Goal: Task Accomplishment & Management: Complete application form

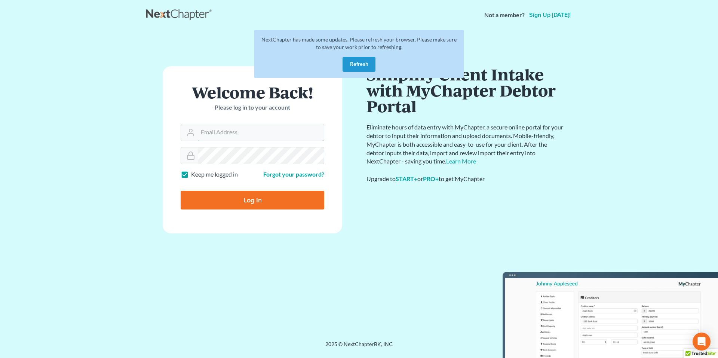
type input "kdbrewer@gardnerlawfirm.com"
click at [265, 199] on input "Log In" at bounding box center [253, 200] width 144 height 19
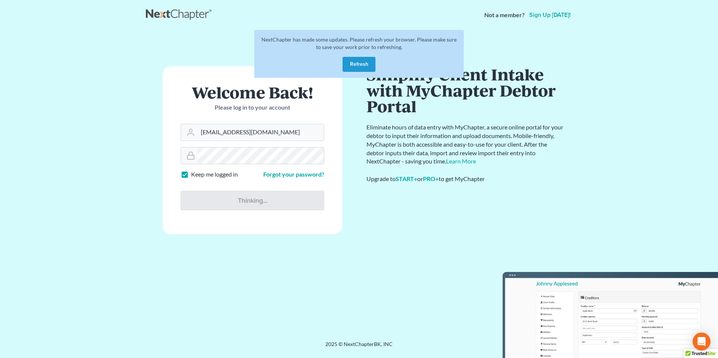
type input "Thinking..."
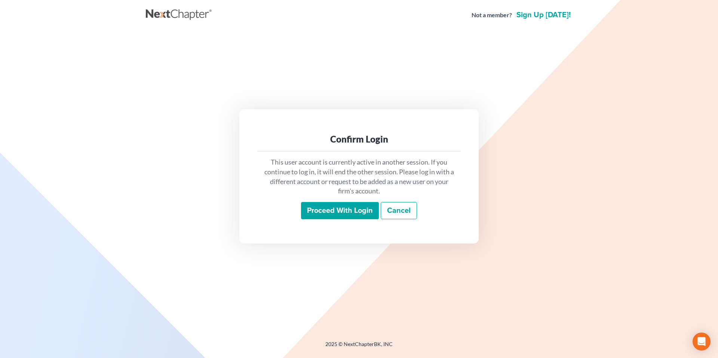
click at [360, 212] on input "Proceed with login" at bounding box center [340, 210] width 78 height 17
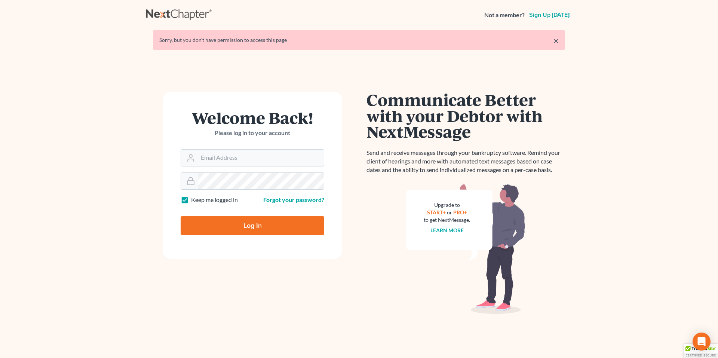
type input "kdbrewer@gardnerlawfirm.com"
click at [260, 223] on input "Log In" at bounding box center [253, 225] width 144 height 19
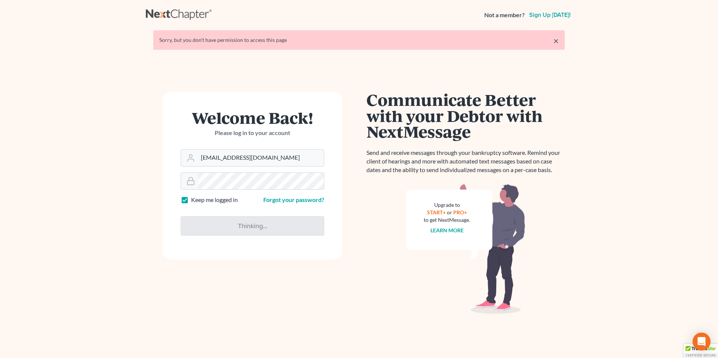
type input "Thinking..."
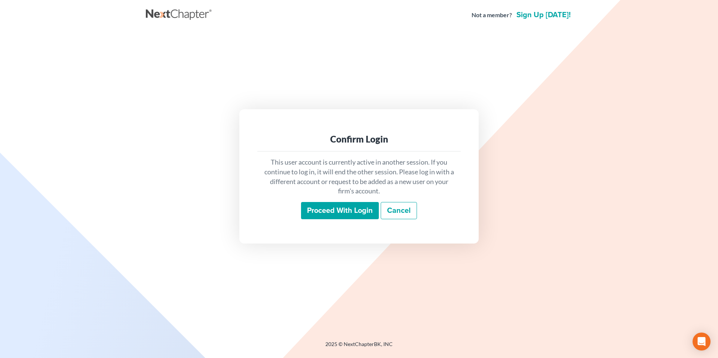
click at [345, 206] on input "Proceed with login" at bounding box center [340, 210] width 78 height 17
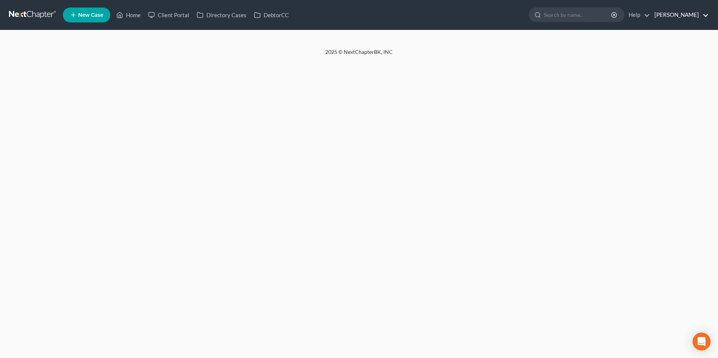
click at [659, 18] on link "[PERSON_NAME]" at bounding box center [680, 14] width 58 height 13
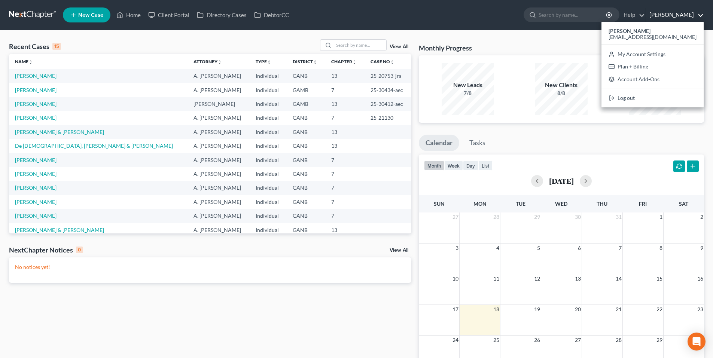
click at [453, 10] on ul "New Case Home Client Portal Directory Cases DebtorCC - No Result - See all resu…" at bounding box center [383, 14] width 641 height 19
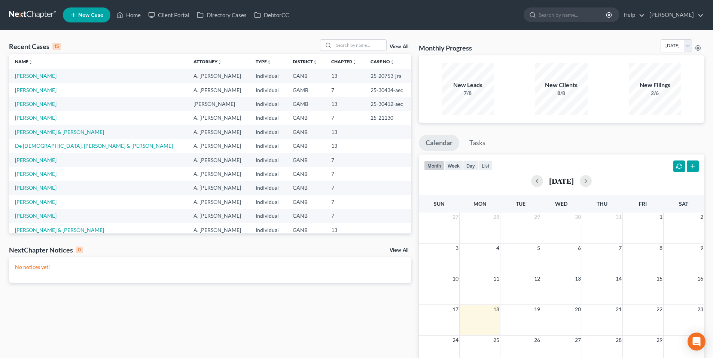
click at [32, 17] on link at bounding box center [33, 14] width 48 height 13
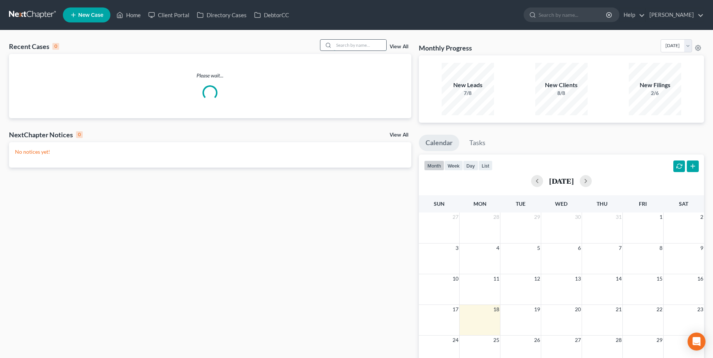
click at [380, 45] on input "search" at bounding box center [360, 45] width 52 height 11
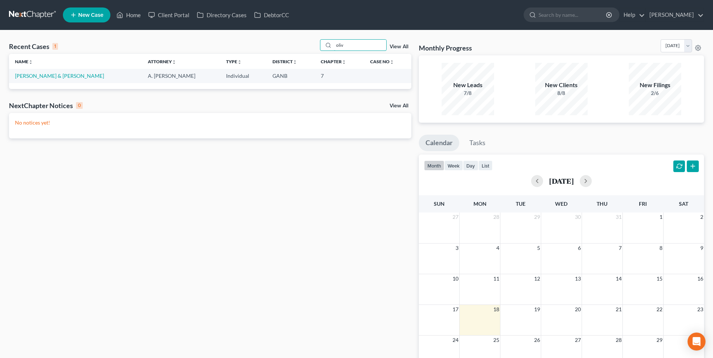
type input "oliv"
click at [61, 70] on td "[PERSON_NAME] & [PERSON_NAME]" at bounding box center [75, 76] width 133 height 14
click at [60, 71] on td "[PERSON_NAME] & [PERSON_NAME]" at bounding box center [75, 76] width 133 height 14
click at [60, 77] on link "[PERSON_NAME] & [PERSON_NAME]" at bounding box center [59, 76] width 89 height 6
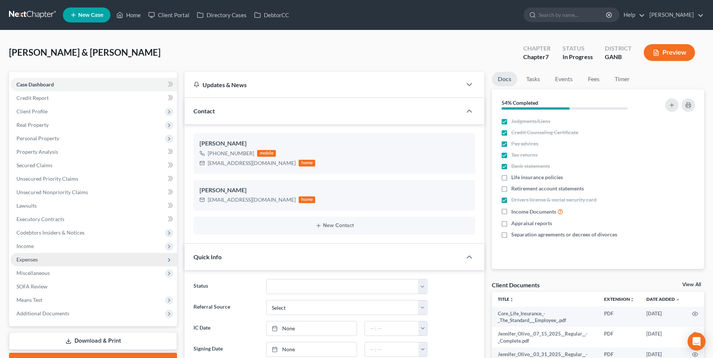
click at [31, 263] on span "Expenses" at bounding box center [93, 259] width 166 height 13
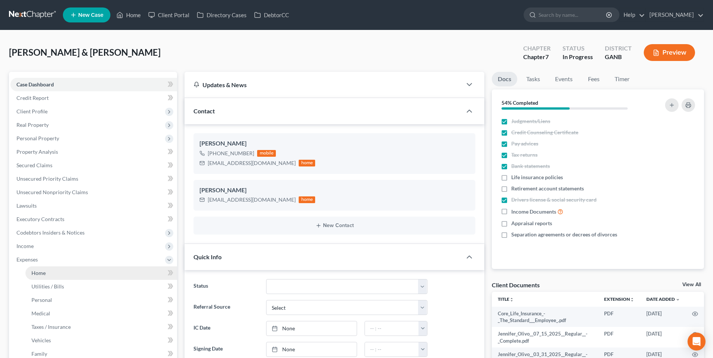
click at [35, 272] on span "Home" at bounding box center [38, 273] width 14 height 6
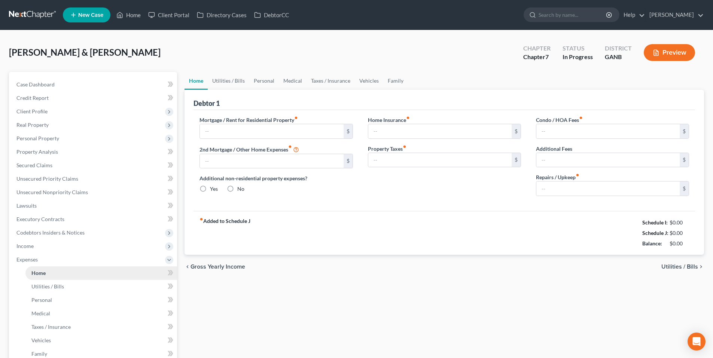
type input "1,350.00"
type input "0.00"
radio input "true"
type input "20.00"
type input "0.00"
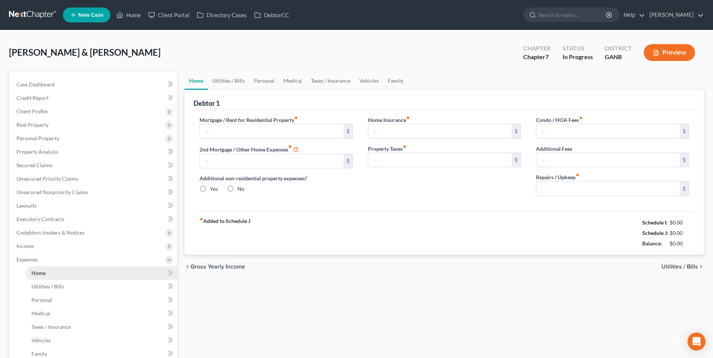
type input "0.00"
type input "100.00"
click at [227, 78] on link "Utilities / Bills" at bounding box center [229, 81] width 42 height 18
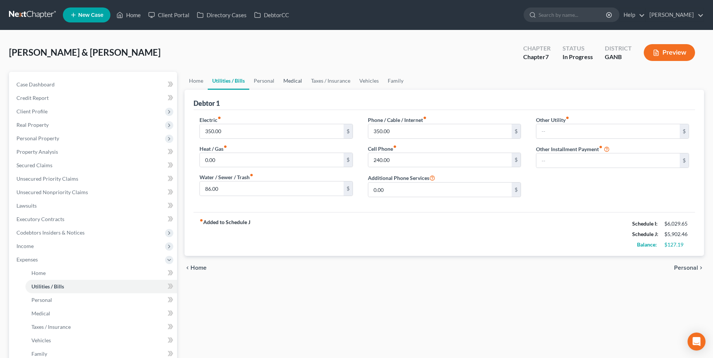
click at [279, 82] on link "Medical" at bounding box center [293, 81] width 28 height 18
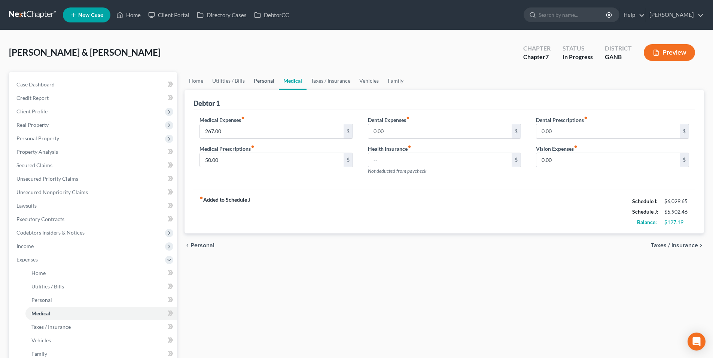
click at [263, 81] on link "Personal" at bounding box center [264, 81] width 30 height 18
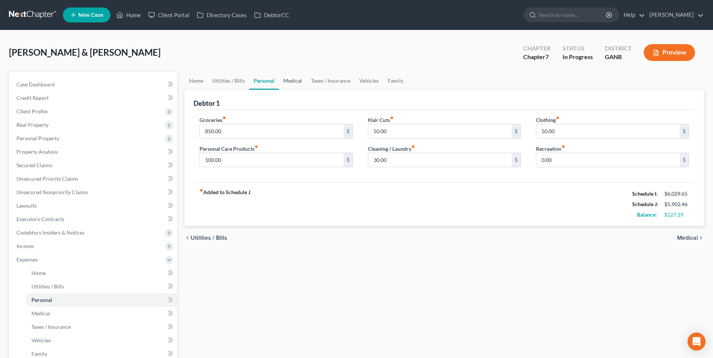
click at [298, 81] on link "Medical" at bounding box center [293, 81] width 28 height 18
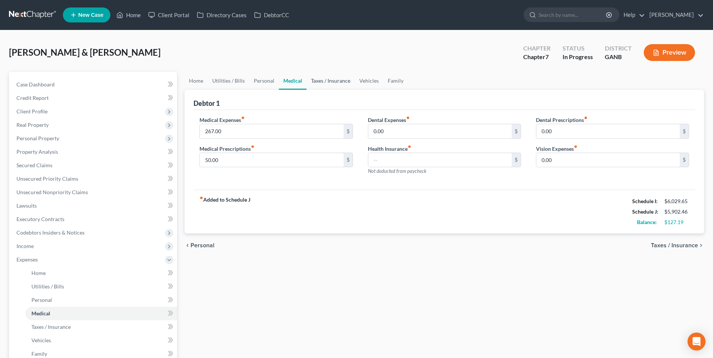
click at [327, 81] on link "Taxes / Insurance" at bounding box center [330, 81] width 48 height 18
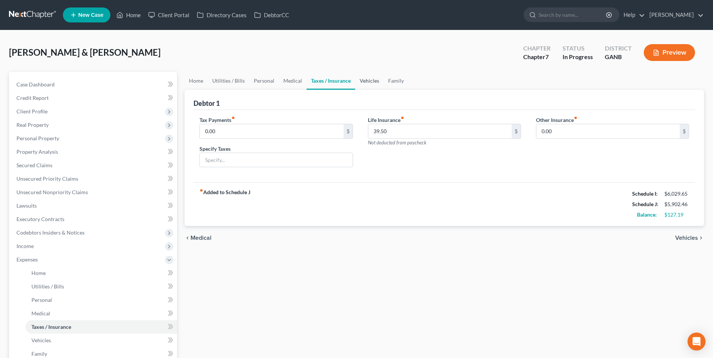
click at [369, 83] on link "Vehicles" at bounding box center [369, 81] width 28 height 18
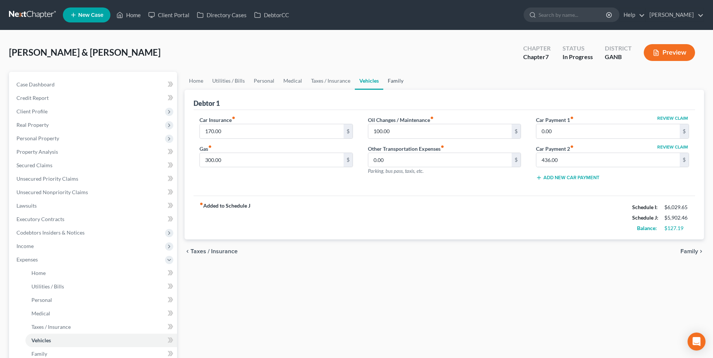
click at [401, 84] on link "Family" at bounding box center [395, 81] width 25 height 18
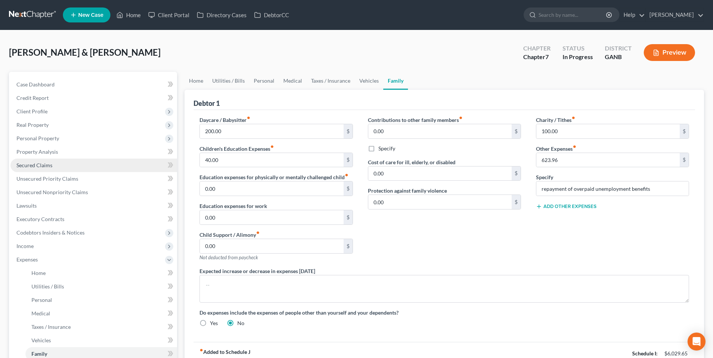
click at [35, 166] on span "Secured Claims" at bounding box center [34, 165] width 36 height 6
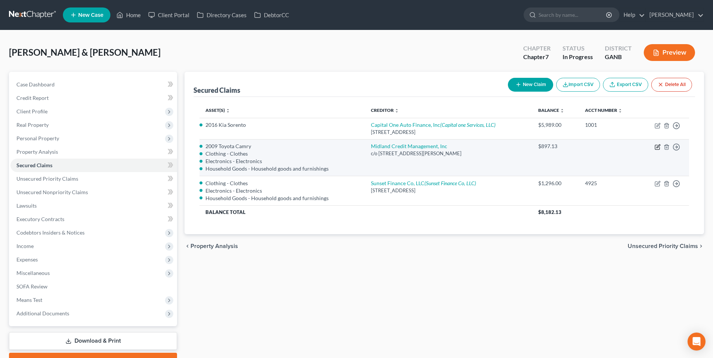
click at [659, 147] on icon "button" at bounding box center [657, 147] width 4 height 4
select select "10"
select select "1"
select select
select select "3"
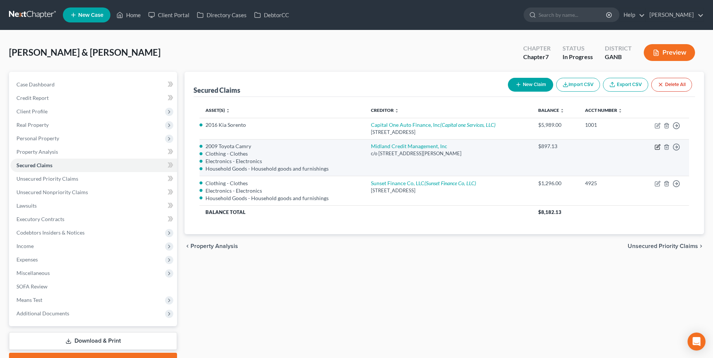
select select "0"
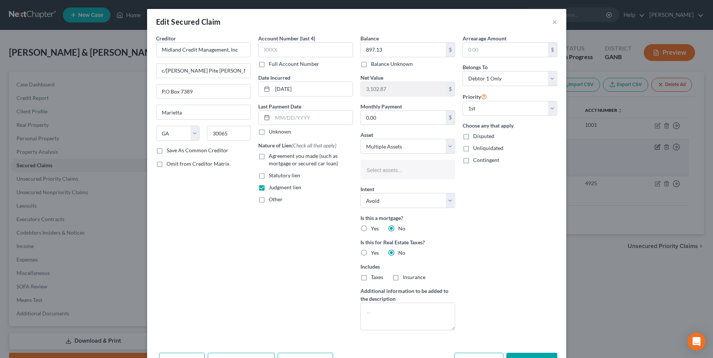
select select "2777637"
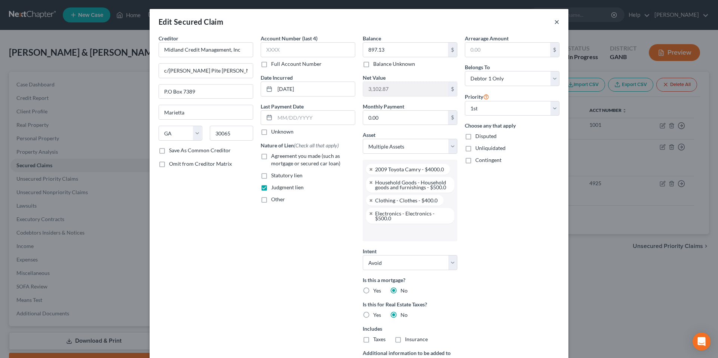
click at [554, 21] on button "×" at bounding box center [556, 21] width 5 height 9
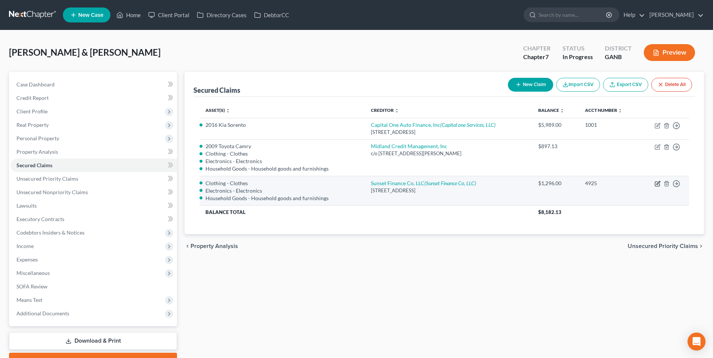
click at [656, 185] on icon "button" at bounding box center [657, 184] width 6 height 6
select select "42"
select select "1"
select select "2779408"
select select "3"
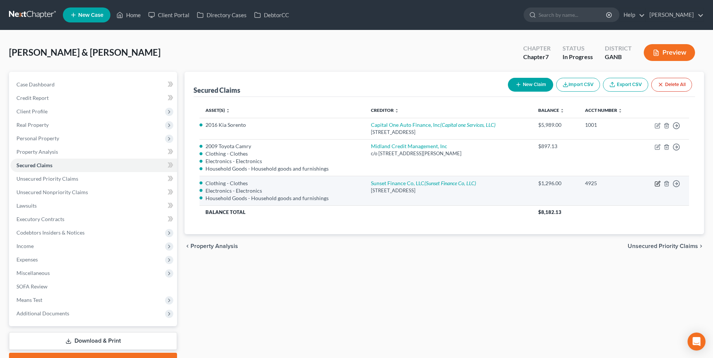
select select "0"
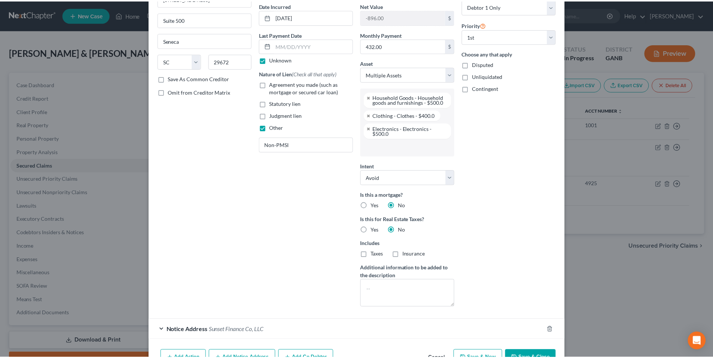
scroll to position [79, 0]
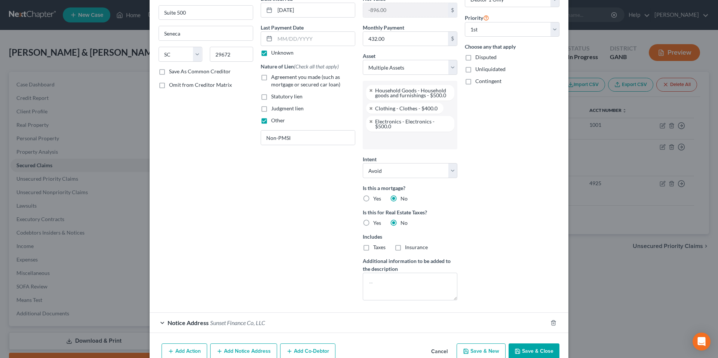
click at [436, 355] on button "Cancel" at bounding box center [439, 351] width 28 height 15
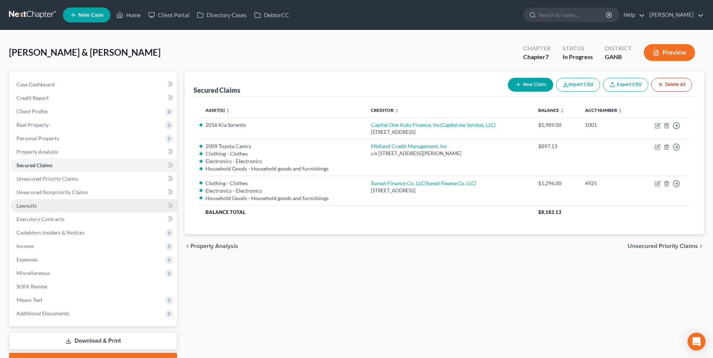
click at [29, 209] on link "Lawsuits" at bounding box center [93, 205] width 166 height 13
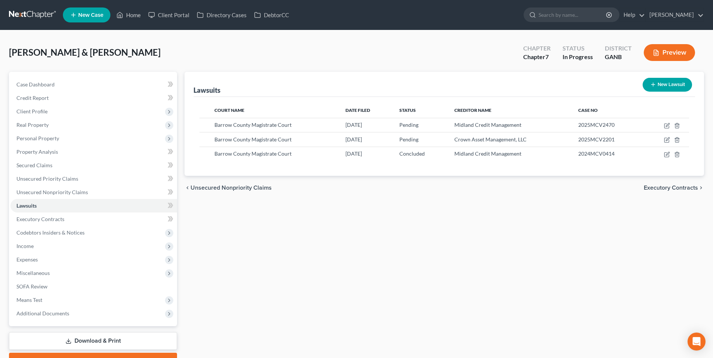
click at [37, 18] on link at bounding box center [33, 14] width 48 height 13
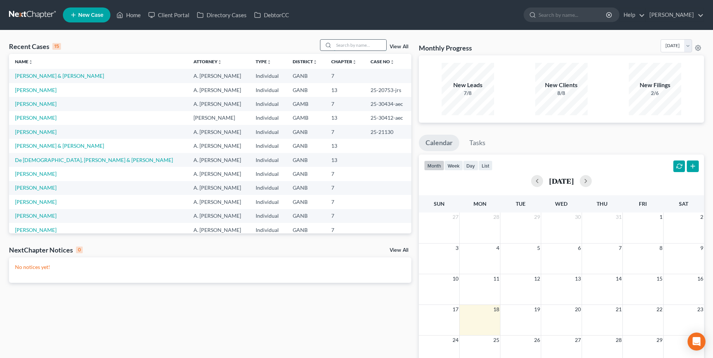
click at [357, 45] on input "search" at bounding box center [360, 45] width 52 height 11
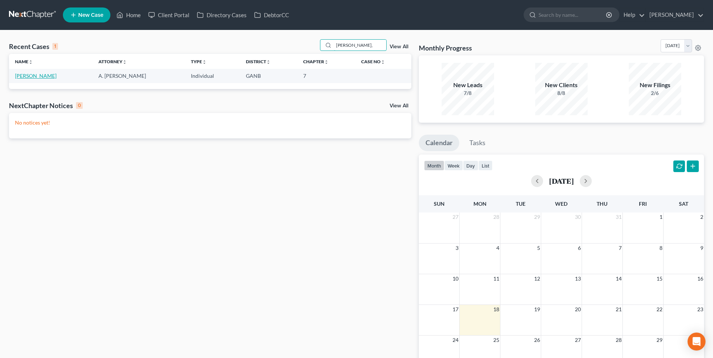
type input "[PERSON_NAME],"
click at [33, 77] on link "[PERSON_NAME]" at bounding box center [36, 76] width 42 height 6
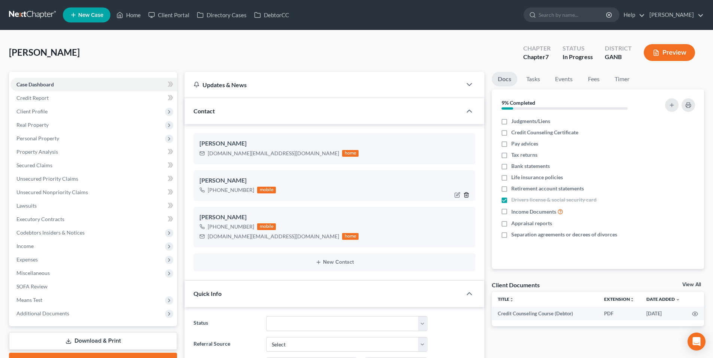
click at [466, 194] on icon "button" at bounding box center [466, 195] width 6 height 6
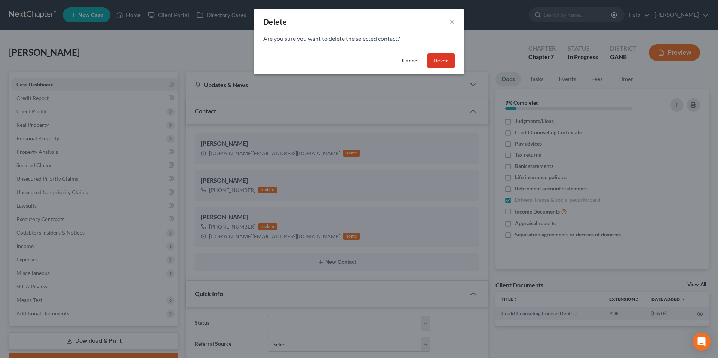
click at [441, 59] on button "Delete" at bounding box center [441, 60] width 27 height 15
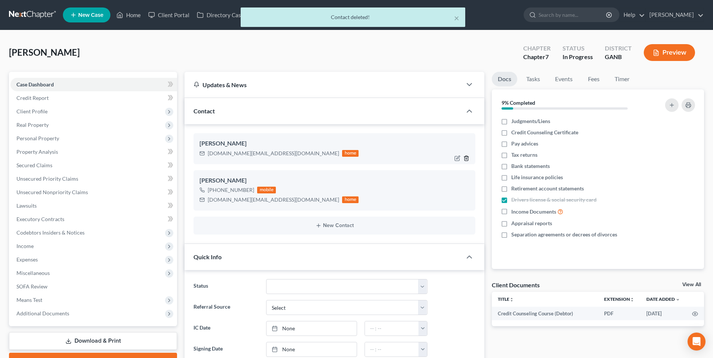
click at [466, 158] on icon "button" at bounding box center [466, 158] width 6 height 6
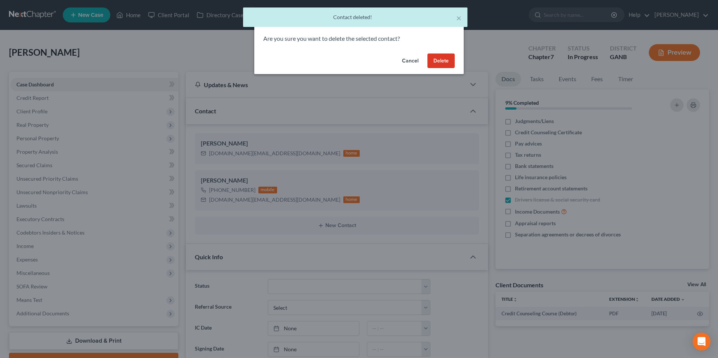
click at [440, 62] on button "Delete" at bounding box center [441, 60] width 27 height 15
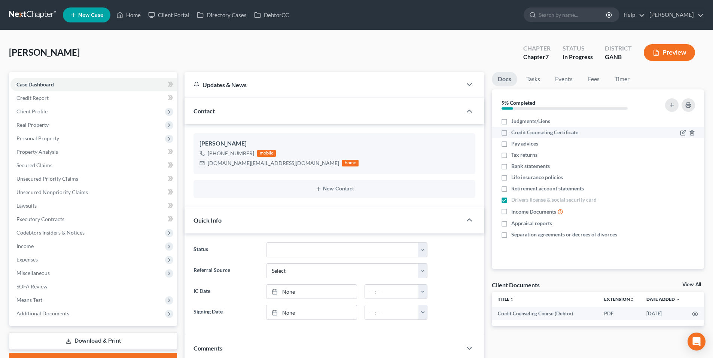
click at [511, 134] on label "Credit Counseling Certificate" at bounding box center [544, 132] width 67 height 7
click at [514, 134] on input "Credit Counseling Certificate" at bounding box center [516, 131] width 5 height 5
checkbox input "true"
click at [511, 166] on label "Bank statements" at bounding box center [530, 165] width 39 height 7
click at [514, 166] on input "Bank statements" at bounding box center [516, 164] width 5 height 5
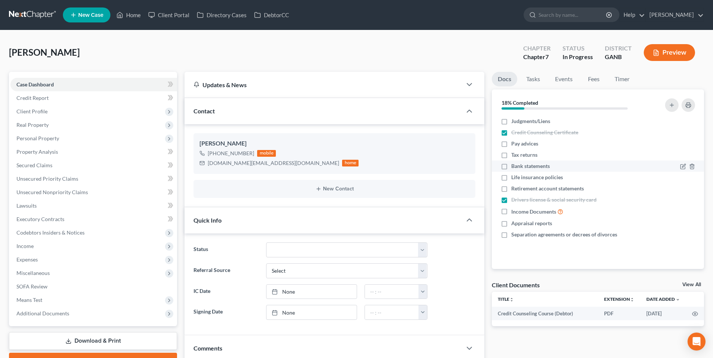
checkbox input "true"
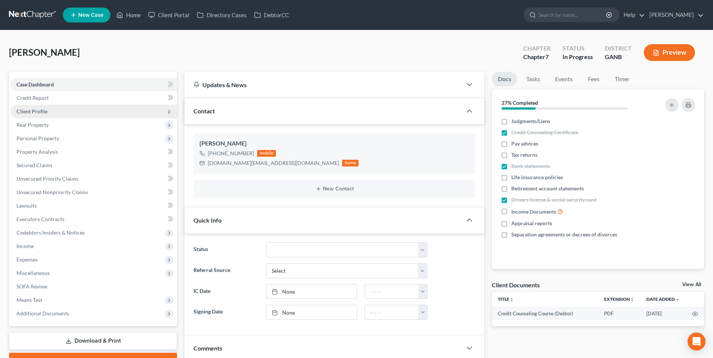
click at [61, 110] on span "Client Profile" at bounding box center [93, 111] width 166 height 13
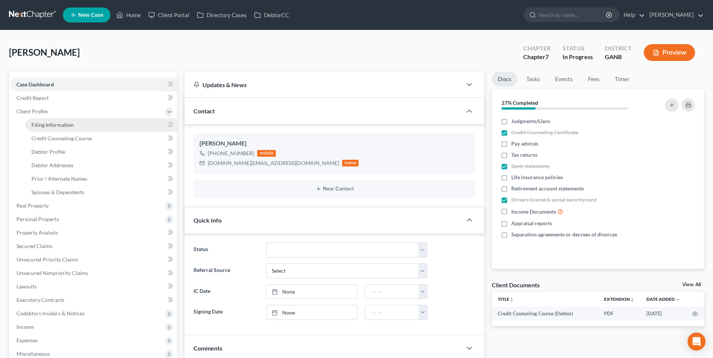
click at [61, 124] on span "Filing Information" at bounding box center [52, 125] width 42 height 6
select select "1"
select select "0"
select select "10"
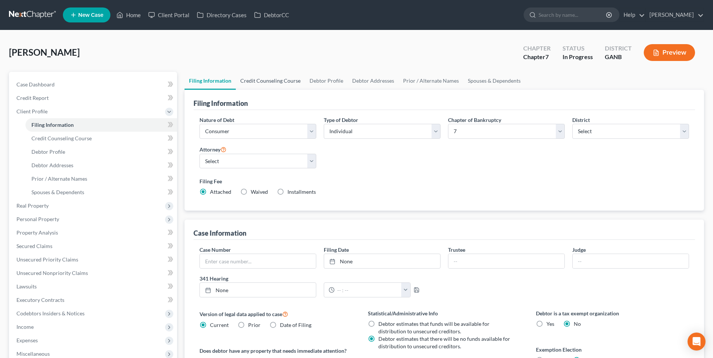
click at [249, 78] on link "Credit Counseling Course" at bounding box center [270, 81] width 69 height 18
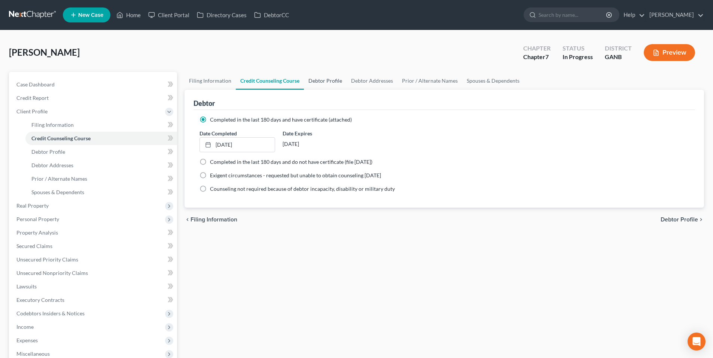
click at [329, 81] on link "Debtor Profile" at bounding box center [325, 81] width 43 height 18
select select "0"
select select "3"
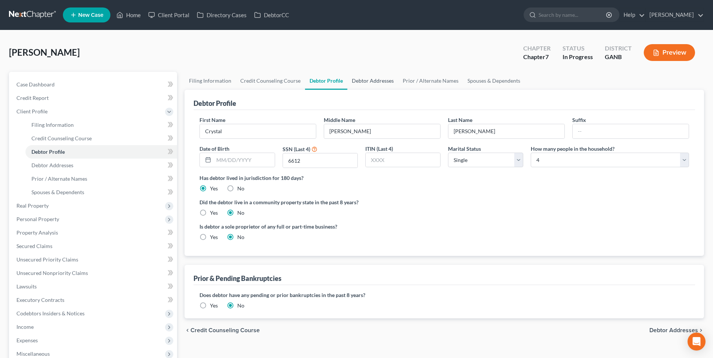
click at [377, 83] on link "Debtor Addresses" at bounding box center [372, 81] width 51 height 18
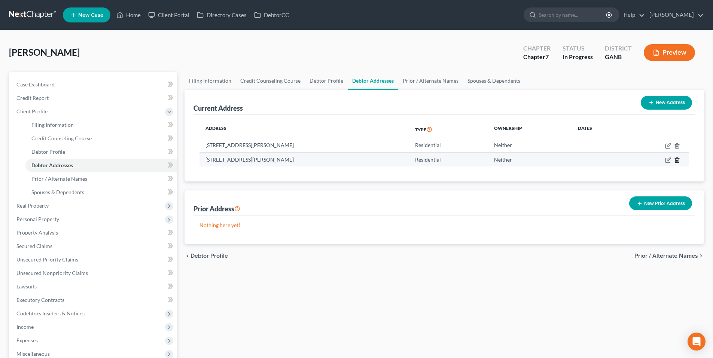
click at [677, 158] on icon "button" at bounding box center [677, 160] width 6 height 6
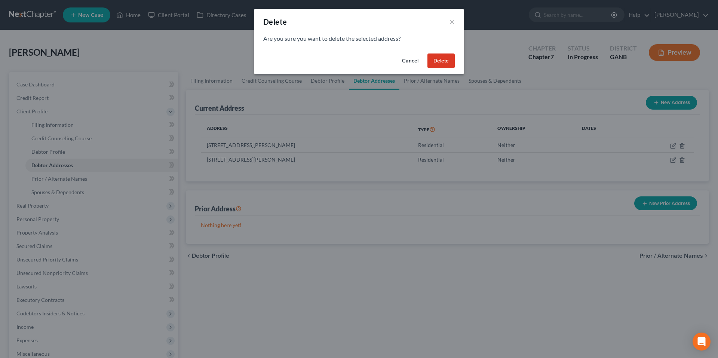
click at [447, 65] on button "Delete" at bounding box center [441, 60] width 27 height 15
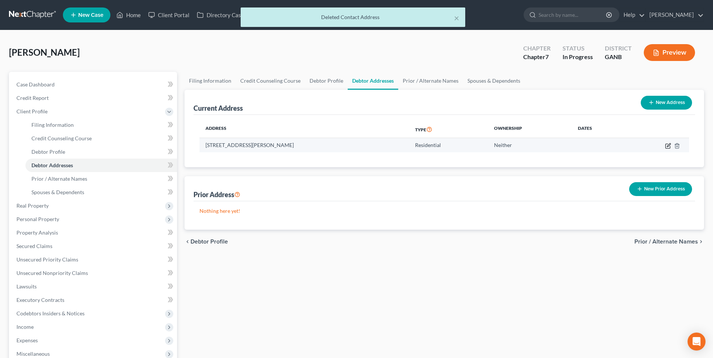
click at [666, 147] on icon "button" at bounding box center [667, 146] width 4 height 4
select select "10"
select select "6"
select select "0"
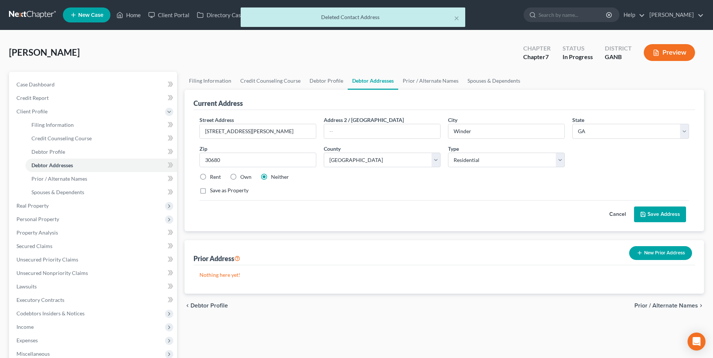
click at [210, 178] on label "Rent" at bounding box center [215, 176] width 11 height 7
click at [213, 178] on input "Rent" at bounding box center [215, 175] width 5 height 5
radio input "true"
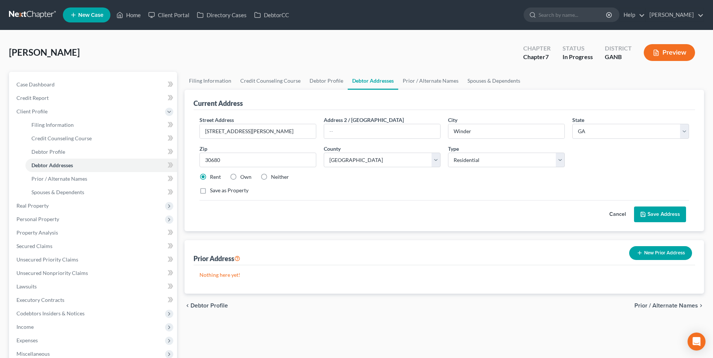
click at [664, 211] on button "Save Address" at bounding box center [660, 215] width 52 height 16
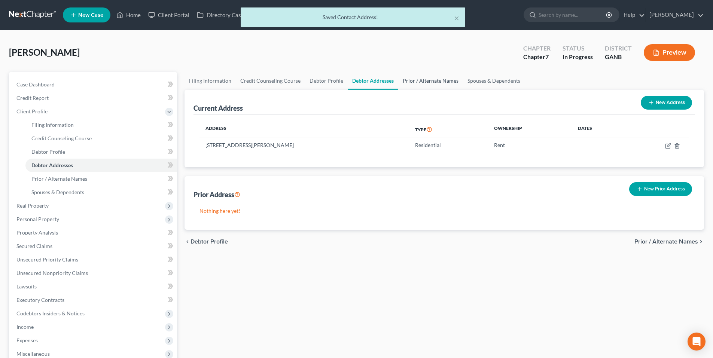
click at [425, 79] on link "Prior / Alternate Names" at bounding box center [430, 81] width 65 height 18
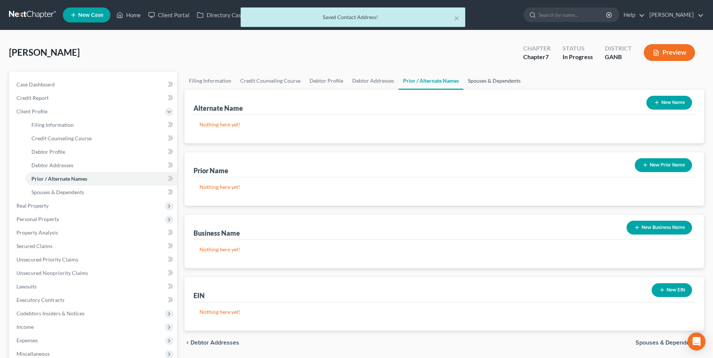
click at [493, 77] on link "Spouses & Dependents" at bounding box center [494, 81] width 62 height 18
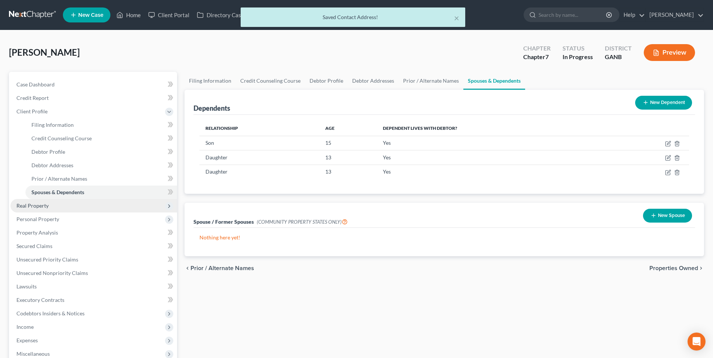
click at [35, 208] on span "Real Property" at bounding box center [32, 205] width 32 height 6
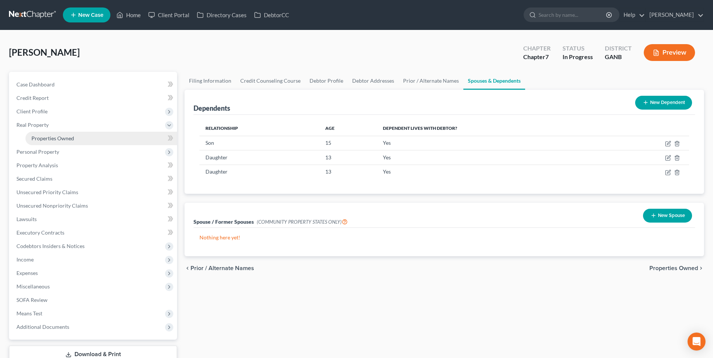
click at [36, 141] on span "Properties Owned" at bounding box center [52, 138] width 43 height 6
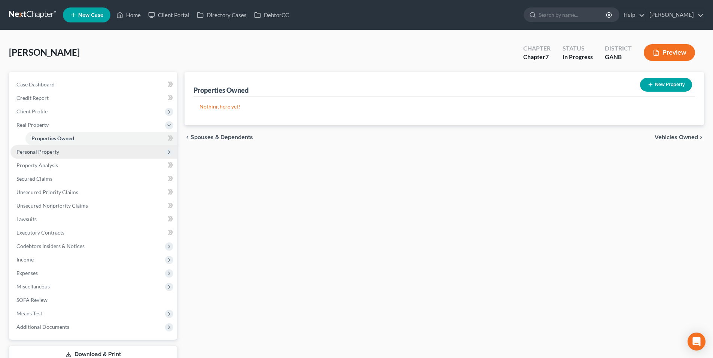
click at [36, 152] on span "Personal Property" at bounding box center [37, 152] width 43 height 6
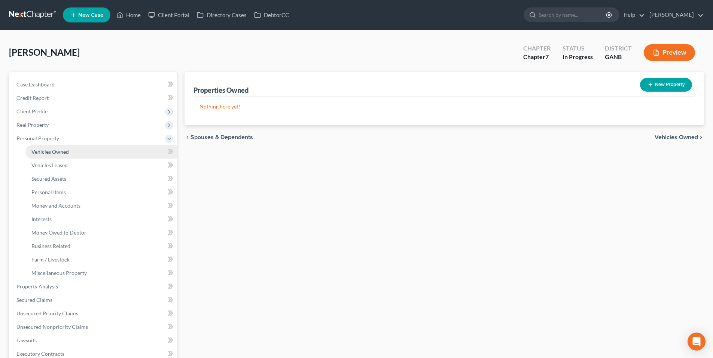
click at [37, 153] on span "Vehicles Owned" at bounding box center [49, 152] width 37 height 6
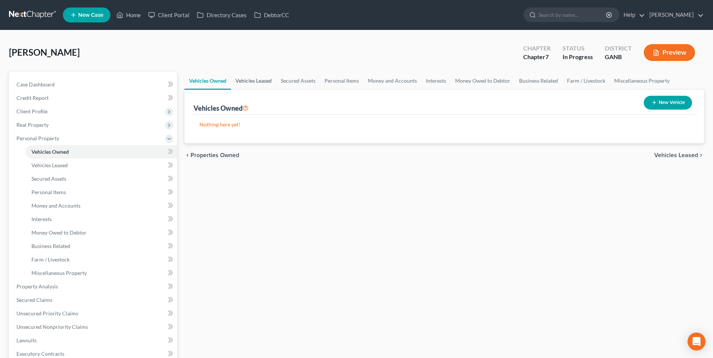
click at [245, 77] on link "Vehicles Leased" at bounding box center [253, 81] width 45 height 18
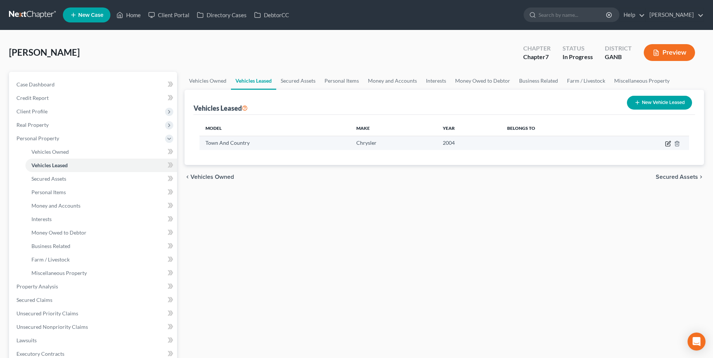
click at [666, 144] on icon "button" at bounding box center [668, 144] width 6 height 6
select select "22"
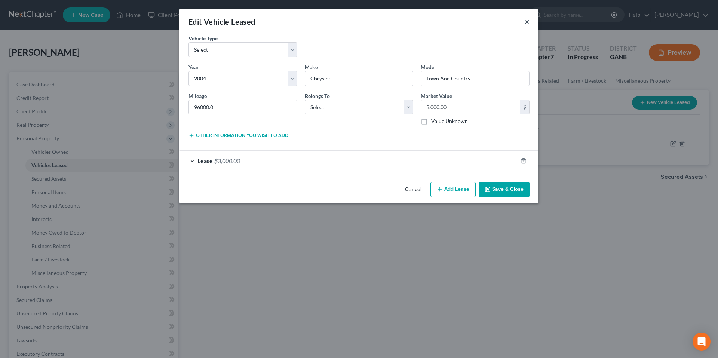
click at [528, 23] on button "×" at bounding box center [527, 21] width 5 height 9
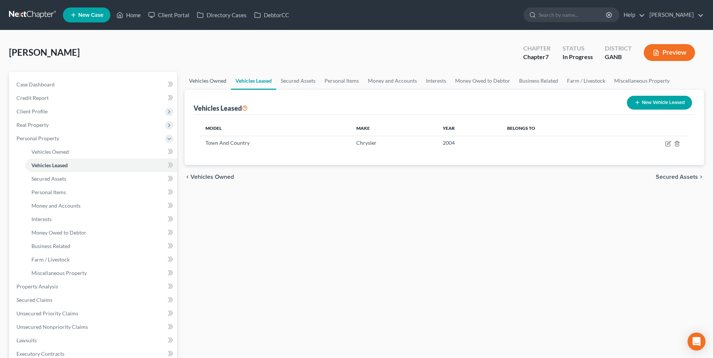
click at [212, 82] on link "Vehicles Owned" at bounding box center [207, 81] width 46 height 18
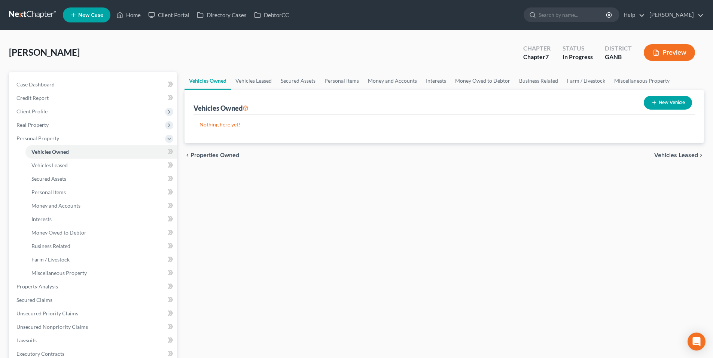
click at [676, 106] on button "New Vehicle" at bounding box center [667, 103] width 48 height 14
select select "0"
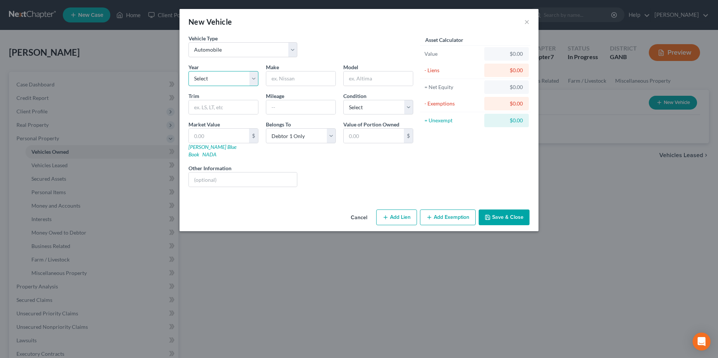
click at [254, 75] on select "Select 2026 2025 2024 2023 2022 2021 2020 2019 2018 2017 2016 2015 2014 2013 20…" at bounding box center [224, 78] width 70 height 15
select select "22"
click at [189, 71] on select "Select 2026 2025 2024 2023 2022 2021 2020 2019 2018 2017 2016 2015 2014 2013 20…" at bounding box center [224, 78] width 70 height 15
click at [298, 80] on input "text" at bounding box center [300, 78] width 69 height 14
type input "Crystler"
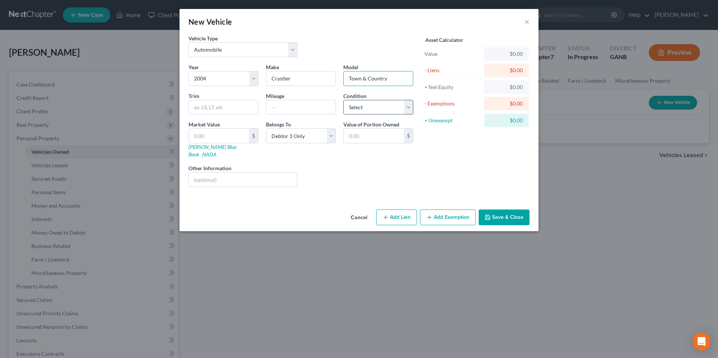
type input "Town & Country"
click at [367, 103] on select "Select Excellent Very Good Good Fair Poor" at bounding box center [378, 107] width 70 height 15
select select "2"
click at [343, 100] on select "Select Excellent Very Good Good Fair Poor" at bounding box center [378, 107] width 70 height 15
click at [284, 107] on input "text" at bounding box center [300, 107] width 69 height 14
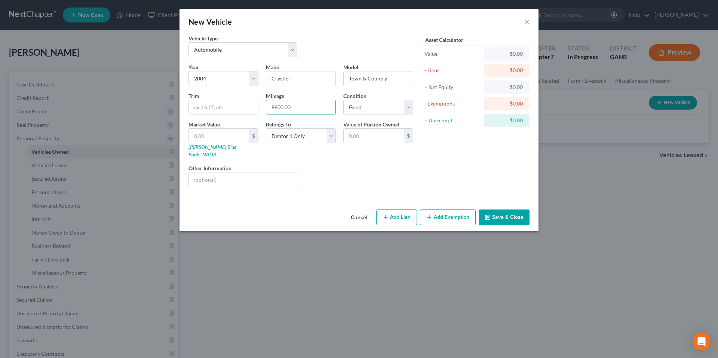
type input "9600.00"
click at [501, 211] on button "Save & Close" at bounding box center [504, 218] width 51 height 16
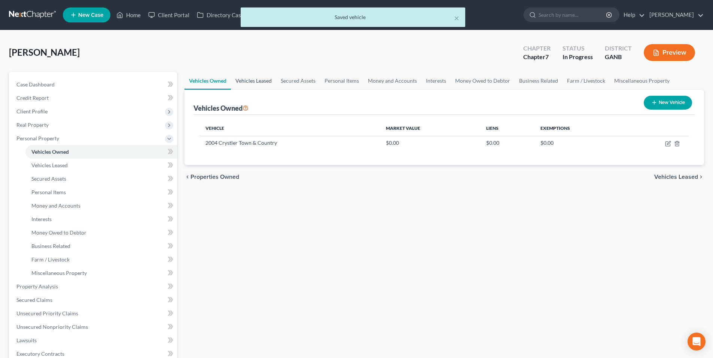
click at [252, 82] on link "Vehicles Leased" at bounding box center [253, 81] width 45 height 18
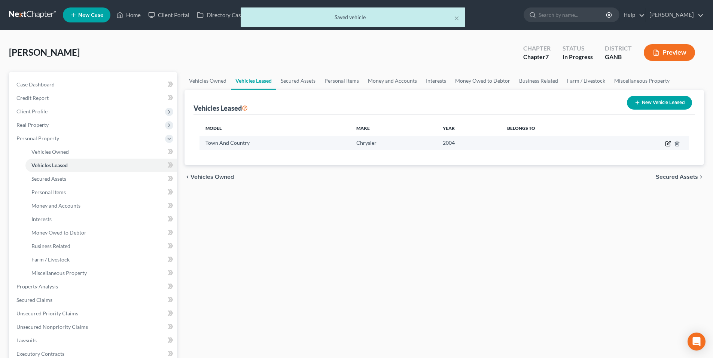
click at [665, 143] on icon "button" at bounding box center [668, 144] width 6 height 6
select select "22"
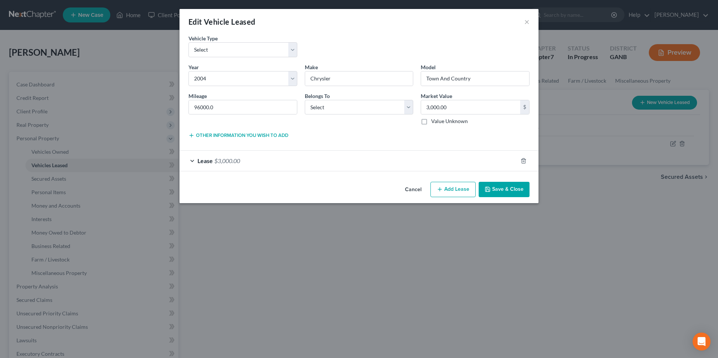
click at [205, 160] on span "Lease" at bounding box center [205, 160] width 15 height 7
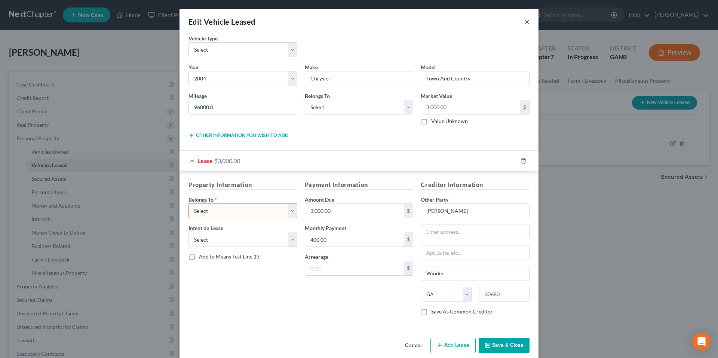
click at [525, 19] on button "×" at bounding box center [527, 21] width 5 height 9
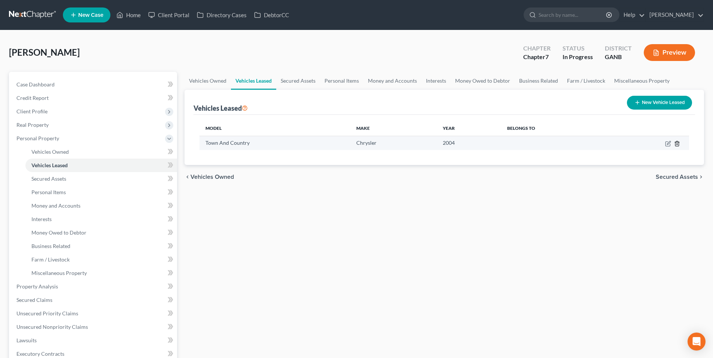
click at [676, 143] on icon "button" at bounding box center [677, 144] width 6 height 6
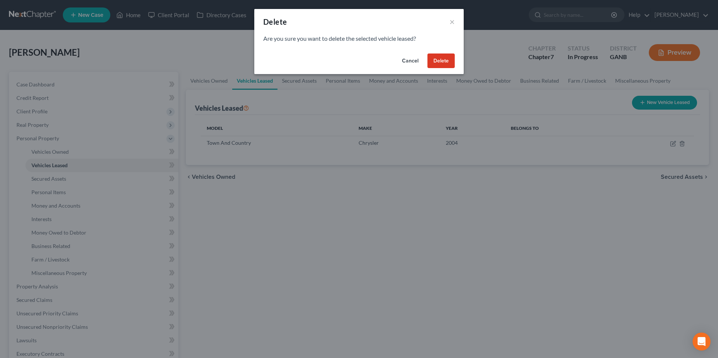
click at [437, 60] on button "Delete" at bounding box center [441, 60] width 27 height 15
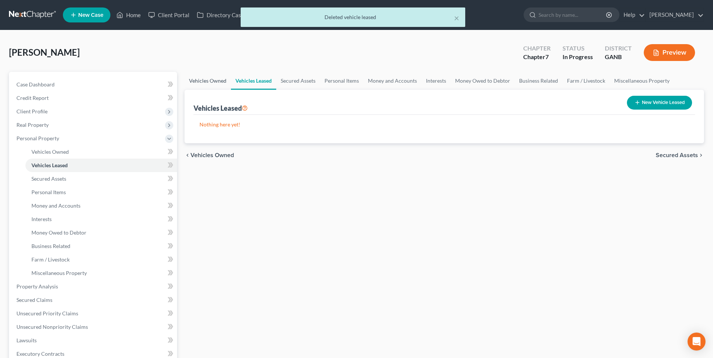
click at [214, 79] on link "Vehicles Owned" at bounding box center [207, 81] width 46 height 18
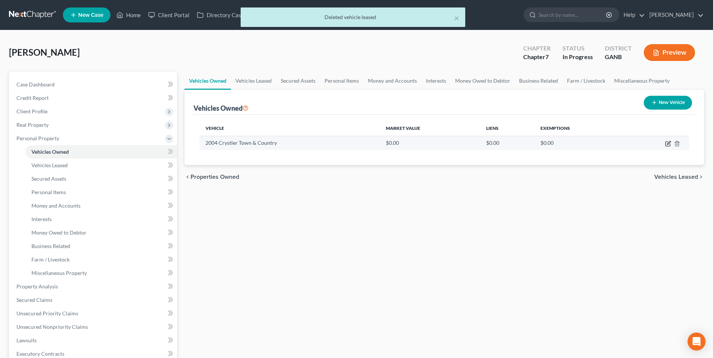
click at [666, 142] on icon "button" at bounding box center [668, 144] width 6 height 6
select select "0"
select select "22"
select select "2"
select select "0"
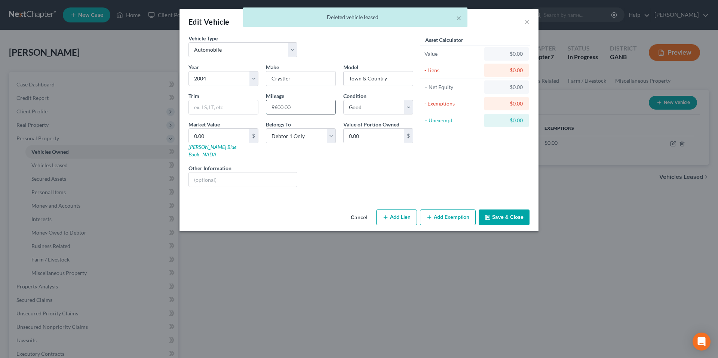
click at [283, 108] on input "9600.00" at bounding box center [300, 107] width 69 height 14
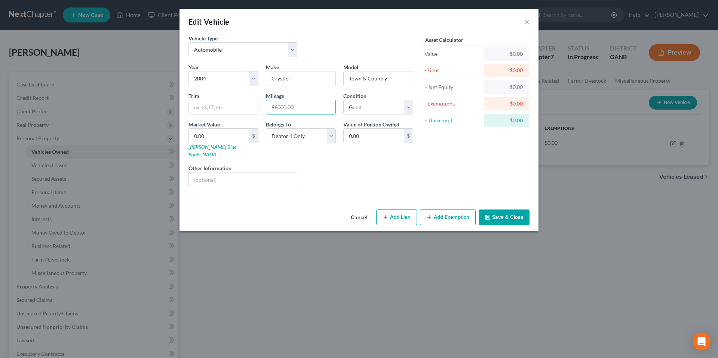
type input "96000.00"
click at [498, 210] on button "Save & Close" at bounding box center [504, 218] width 51 height 16
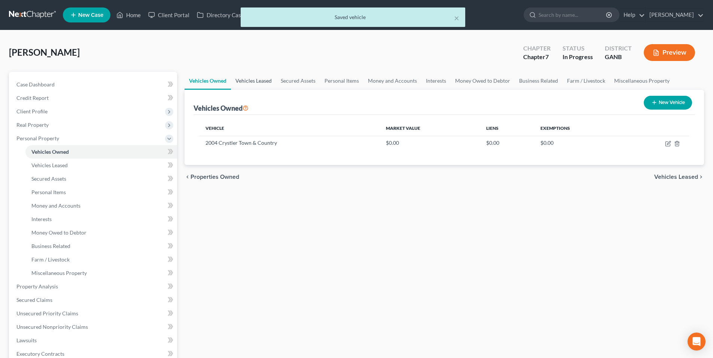
click at [247, 83] on link "Vehicles Leased" at bounding box center [253, 81] width 45 height 18
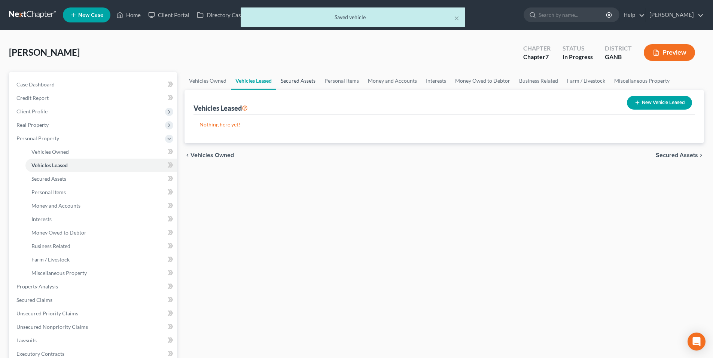
click at [292, 82] on link "Secured Assets" at bounding box center [298, 81] width 44 height 18
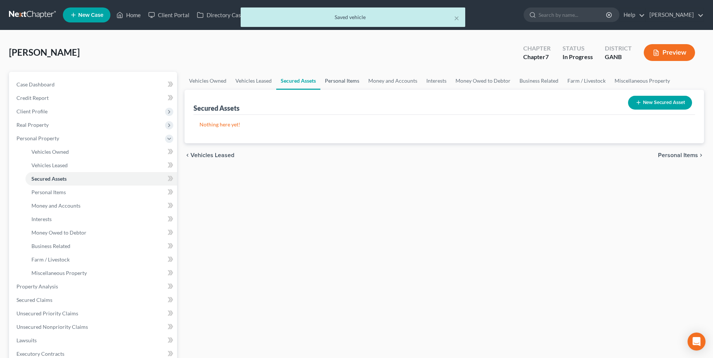
click at [352, 83] on link "Personal Items" at bounding box center [341, 81] width 43 height 18
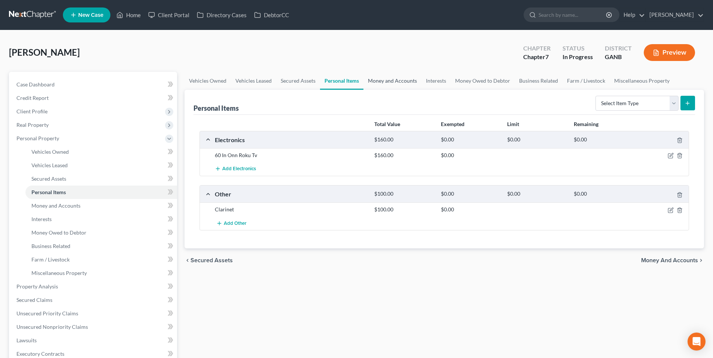
click at [369, 77] on link "Money and Accounts" at bounding box center [392, 81] width 58 height 18
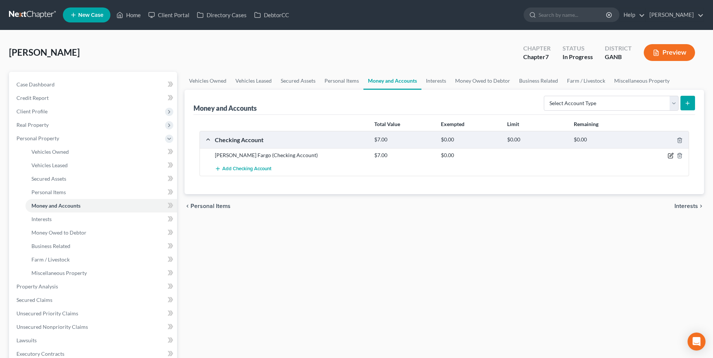
click at [671, 153] on icon "button" at bounding box center [670, 156] width 6 height 6
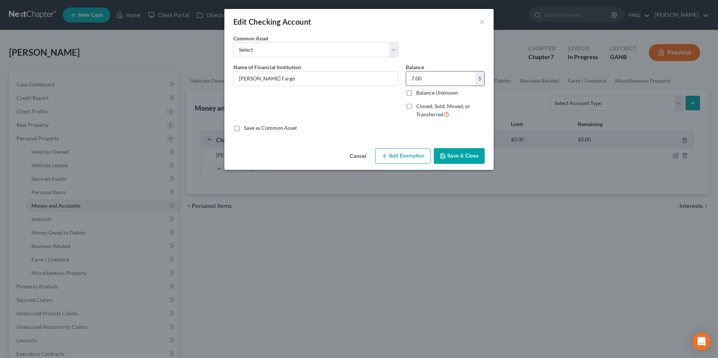
click at [440, 76] on input "7.00" at bounding box center [440, 78] width 69 height 14
type input "78.24"
click at [464, 159] on button "Save & Close" at bounding box center [459, 156] width 51 height 16
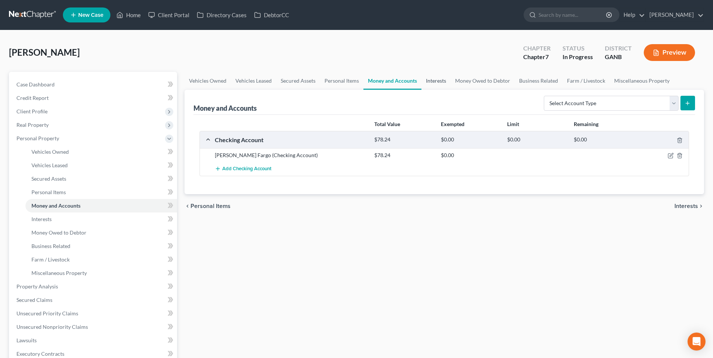
click at [440, 79] on link "Interests" at bounding box center [435, 81] width 29 height 18
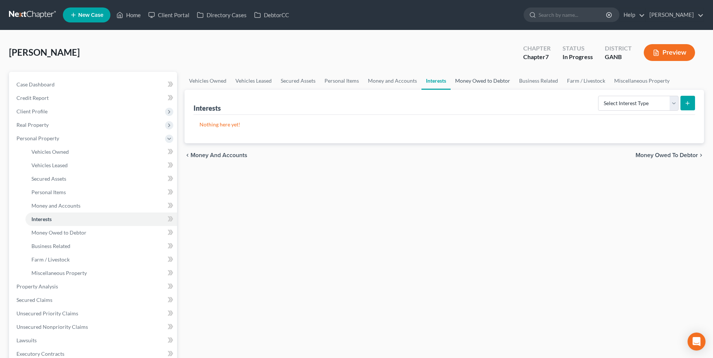
click at [475, 79] on link "Money Owed to Debtor" at bounding box center [482, 81] width 64 height 18
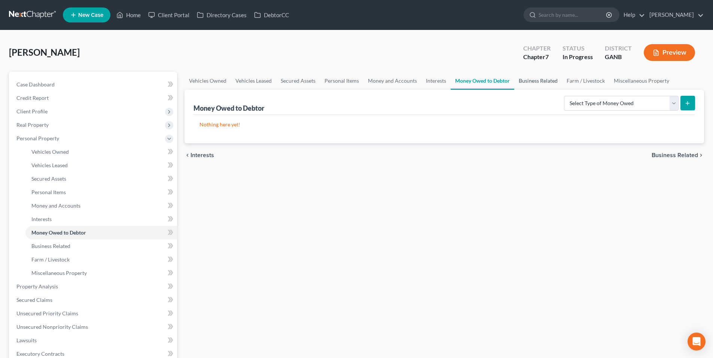
click at [540, 79] on link "Business Related" at bounding box center [538, 81] width 48 height 18
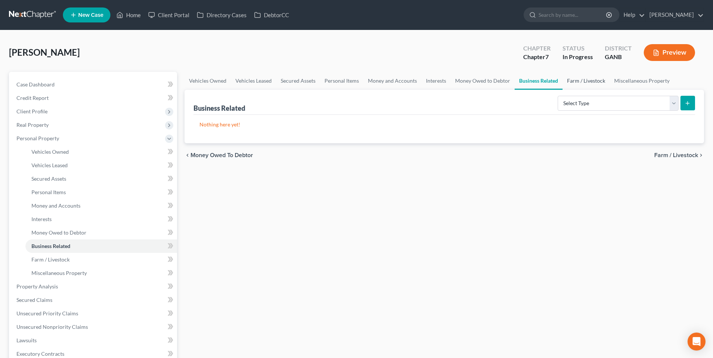
click at [587, 81] on link "Farm / Livestock" at bounding box center [585, 81] width 47 height 18
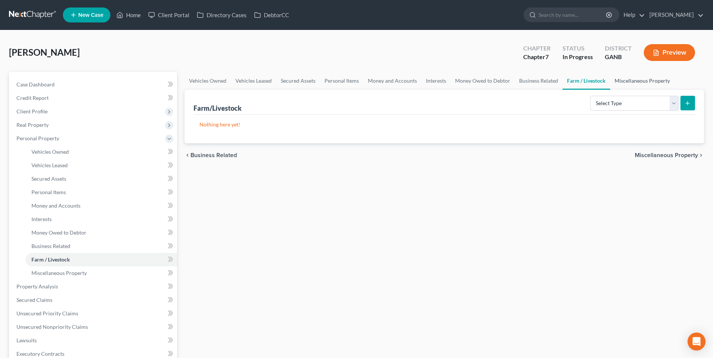
click at [629, 81] on link "Miscellaneous Property" at bounding box center [642, 81] width 64 height 18
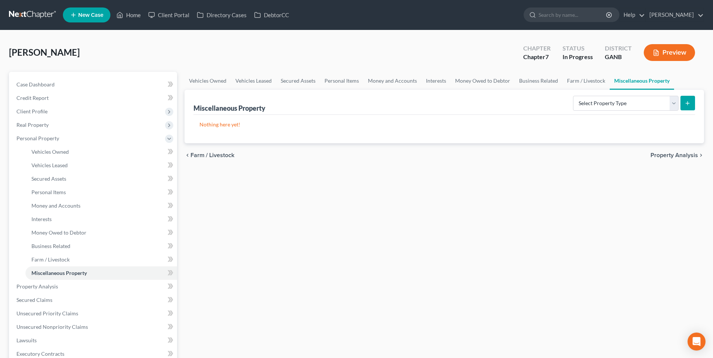
click at [667, 151] on div "chevron_left Farm / Livestock Property Analysis chevron_right" at bounding box center [443, 155] width 519 height 24
click at [667, 154] on span "Property Analysis" at bounding box center [674, 155] width 48 height 6
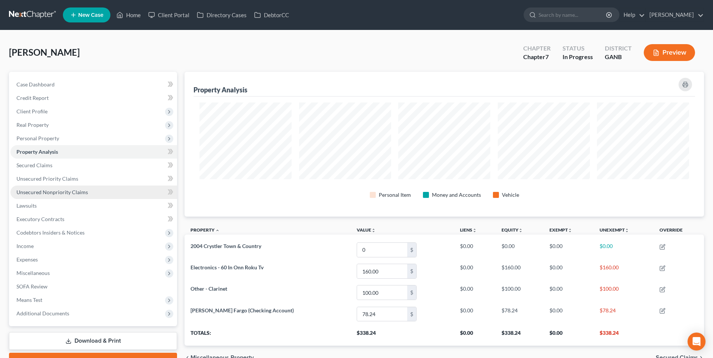
scroll to position [145, 519]
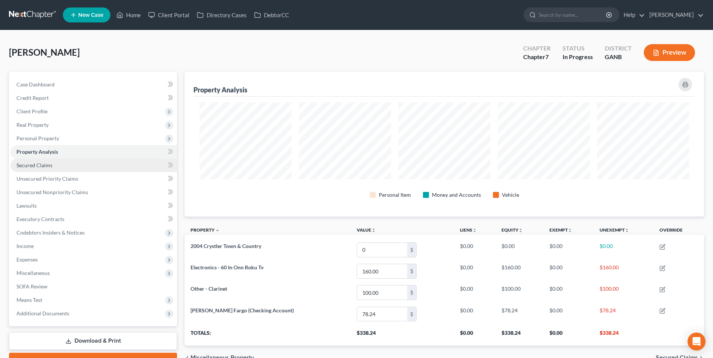
click at [28, 162] on span "Secured Claims" at bounding box center [34, 165] width 36 height 6
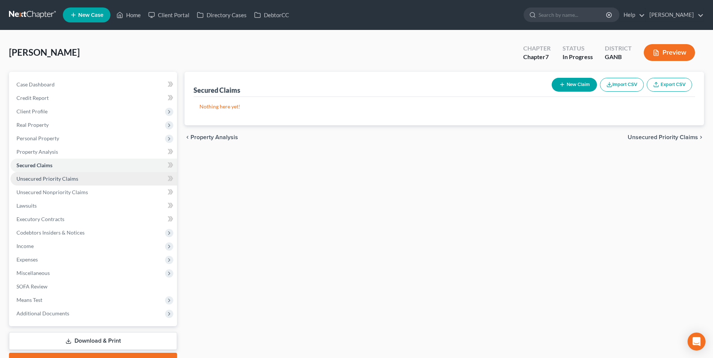
click at [31, 178] on span "Unsecured Priority Claims" at bounding box center [47, 178] width 62 height 6
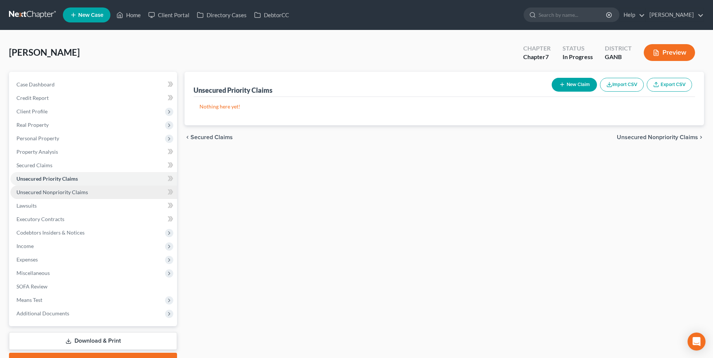
click at [30, 189] on span "Unsecured Nonpriority Claims" at bounding box center [51, 192] width 71 height 6
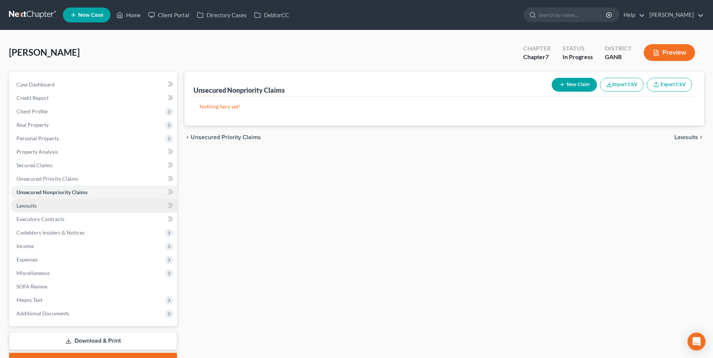
click at [25, 206] on span "Lawsuits" at bounding box center [26, 205] width 20 height 6
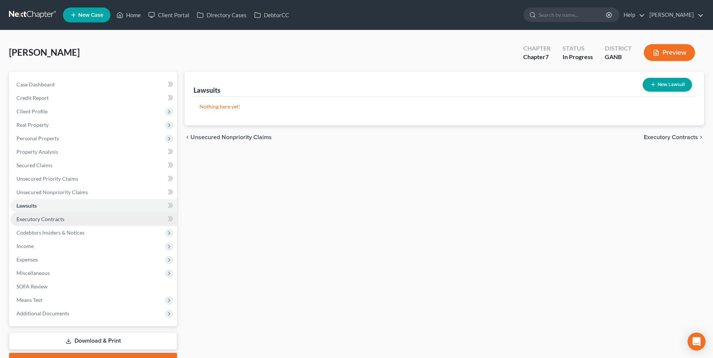
click at [25, 220] on span "Executory Contracts" at bounding box center [40, 219] width 48 height 6
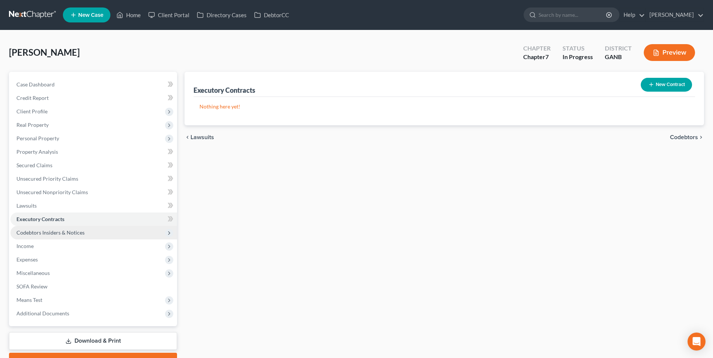
click at [26, 232] on span "Codebtors Insiders & Notices" at bounding box center [50, 232] width 68 height 6
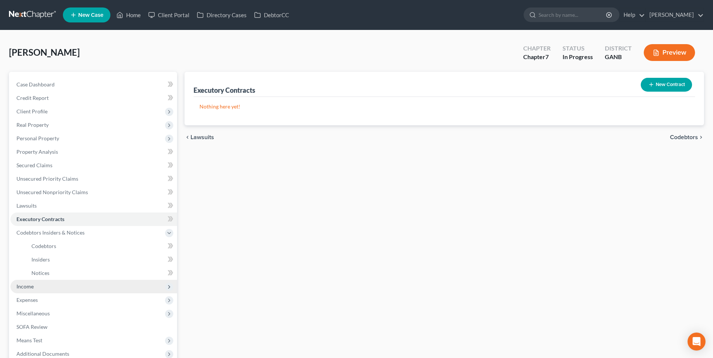
click at [24, 283] on span "Income" at bounding box center [24, 286] width 17 height 6
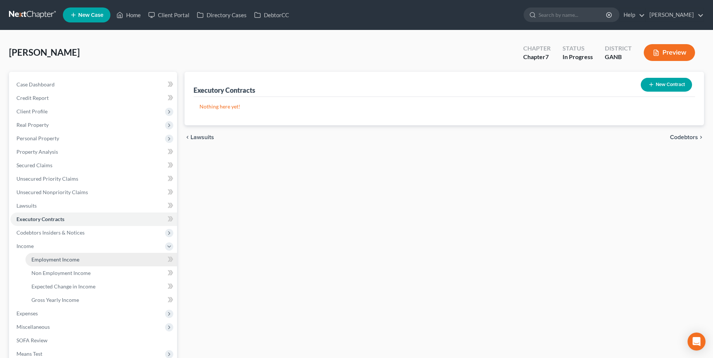
click at [34, 258] on span "Employment Income" at bounding box center [55, 259] width 48 height 6
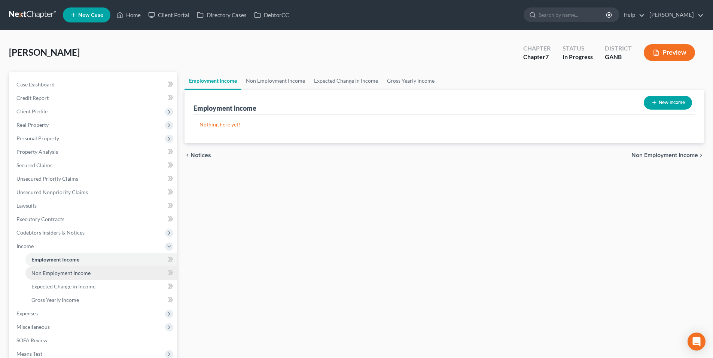
click at [44, 276] on link "Non Employment Income" at bounding box center [101, 272] width 152 height 13
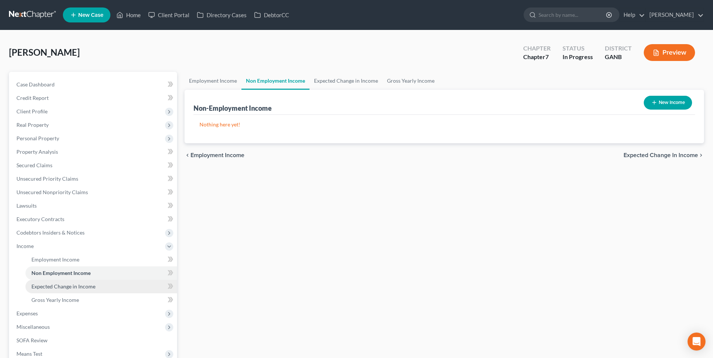
click at [47, 284] on span "Expected Change in Income" at bounding box center [63, 286] width 64 height 6
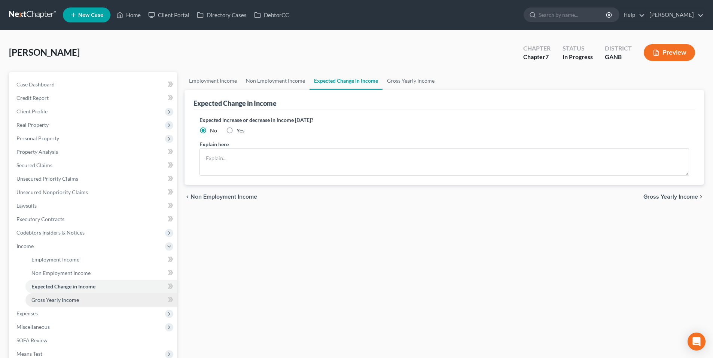
click at [47, 299] on span "Gross Yearly Income" at bounding box center [55, 300] width 48 height 6
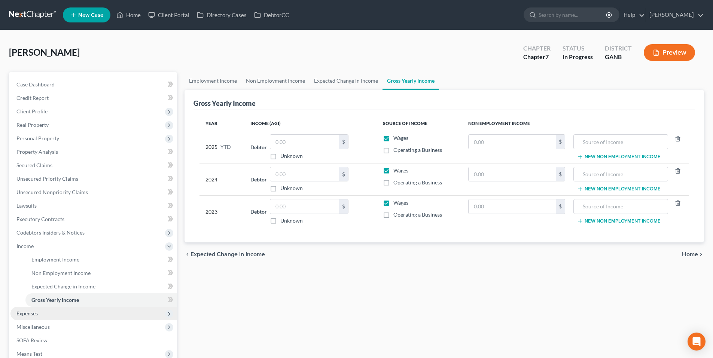
click at [37, 314] on span "Expenses" at bounding box center [26, 313] width 21 height 6
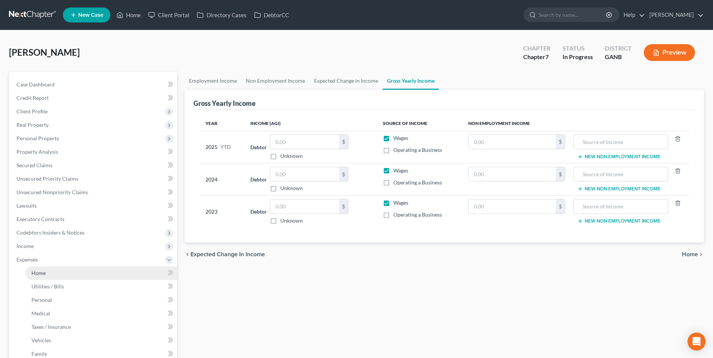
click at [42, 277] on link "Home" at bounding box center [101, 272] width 152 height 13
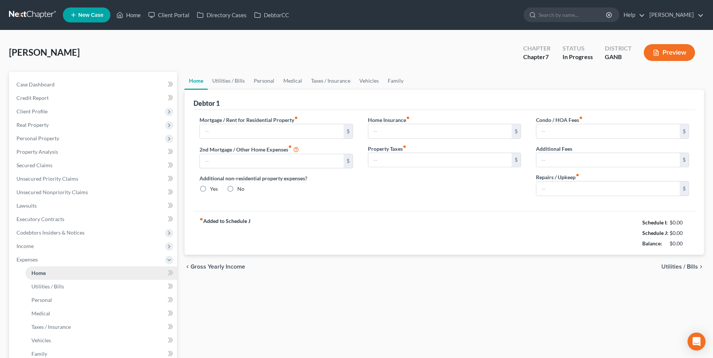
type input "600.00"
type input "0.00"
radio input "true"
type input "0.00"
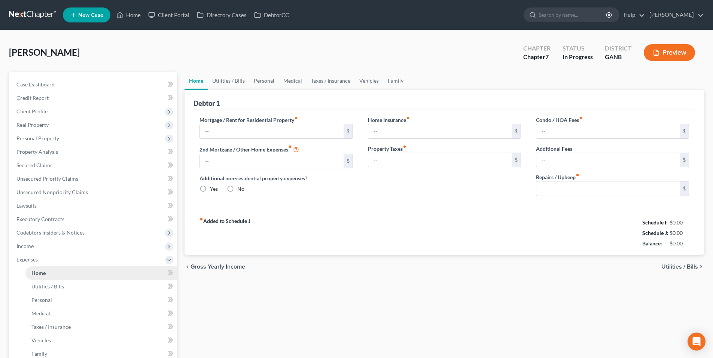
type input "0.00"
click at [241, 76] on link "Utilities / Bills" at bounding box center [229, 81] width 42 height 18
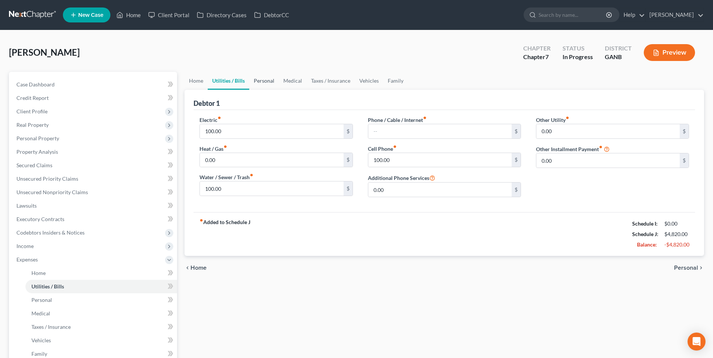
click at [267, 84] on link "Personal" at bounding box center [264, 81] width 30 height 18
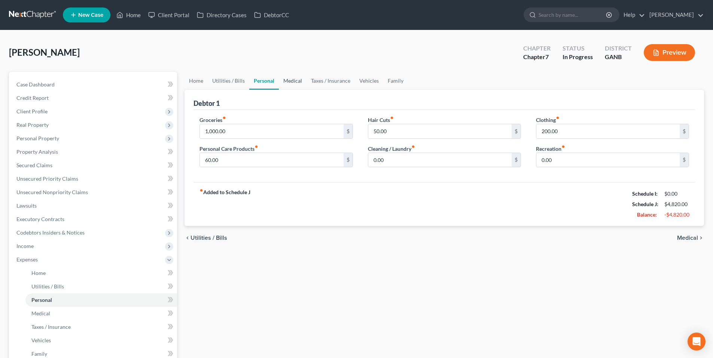
click at [298, 82] on link "Medical" at bounding box center [293, 81] width 28 height 18
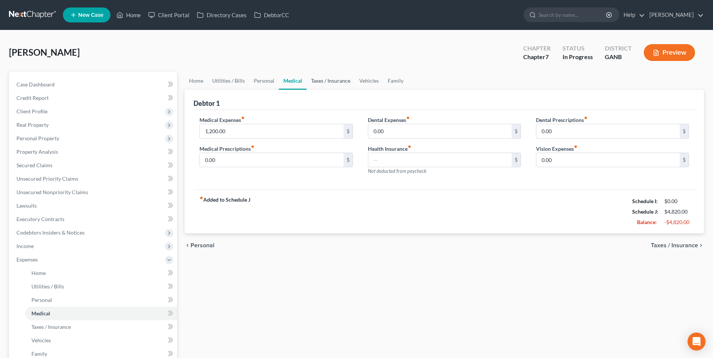
click at [328, 82] on link "Taxes / Insurance" at bounding box center [330, 81] width 48 height 18
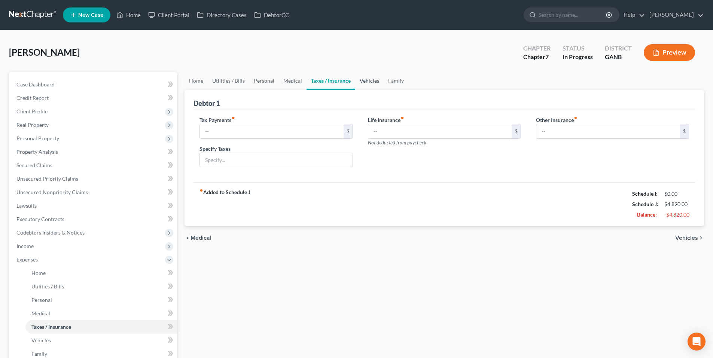
click at [355, 84] on link "Vehicles" at bounding box center [369, 81] width 28 height 18
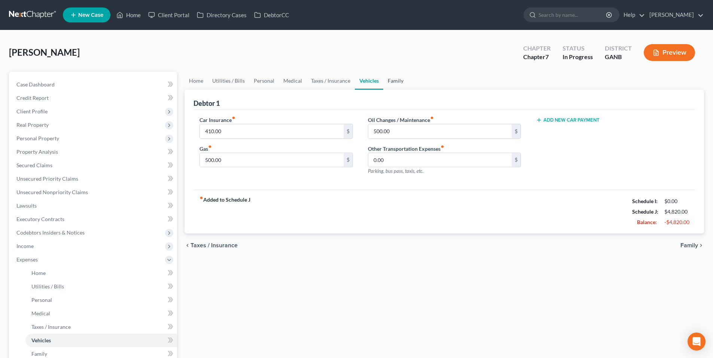
click at [396, 81] on link "Family" at bounding box center [395, 81] width 25 height 18
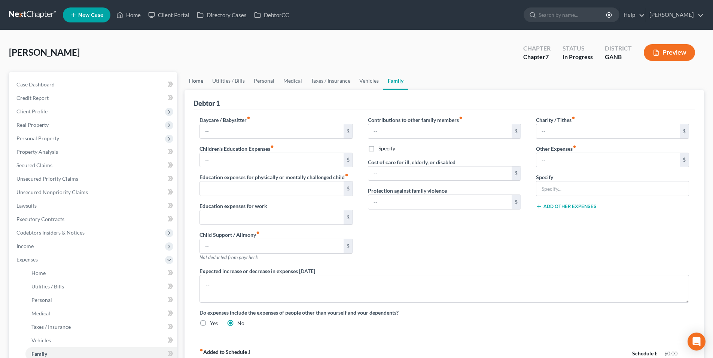
click at [196, 83] on link "Home" at bounding box center [195, 81] width 23 height 18
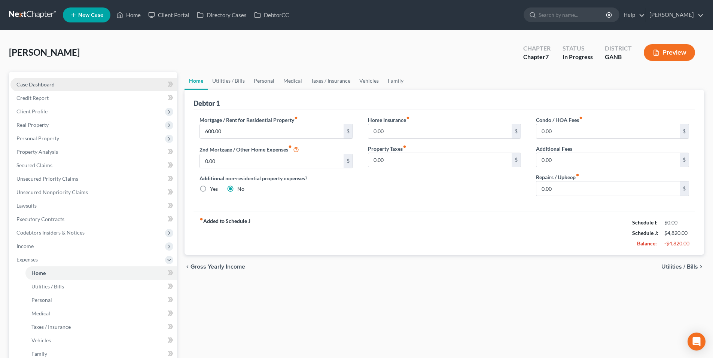
click at [51, 82] on ul "Case Dashboard Payments Invoices Payments Payments Credit Report Client Profile" at bounding box center [93, 246] width 166 height 337
click at [52, 82] on span "Case Dashboard" at bounding box center [35, 84] width 38 height 6
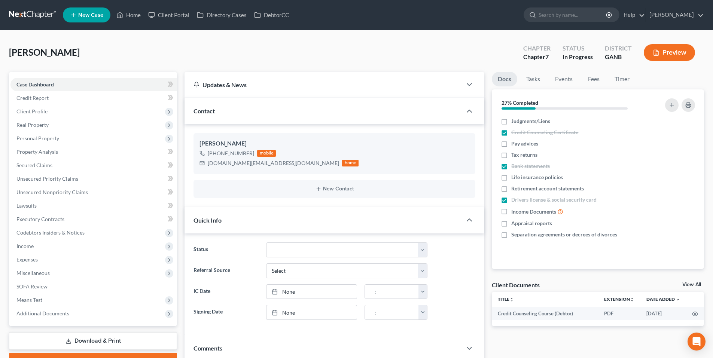
drag, startPoint x: 27, startPoint y: 19, endPoint x: 309, endPoint y: 358, distance: 440.2
click at [27, 19] on link at bounding box center [33, 14] width 48 height 13
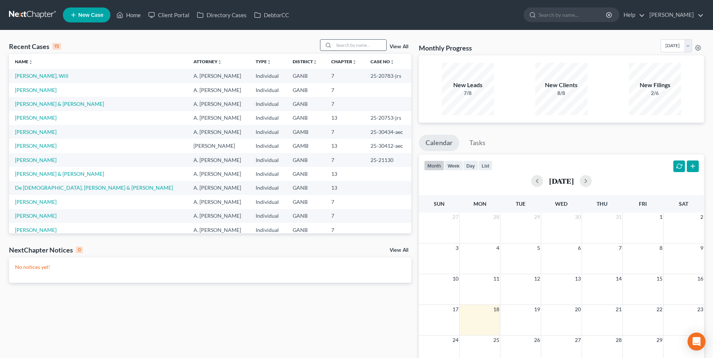
click at [345, 48] on input "search" at bounding box center [360, 45] width 52 height 11
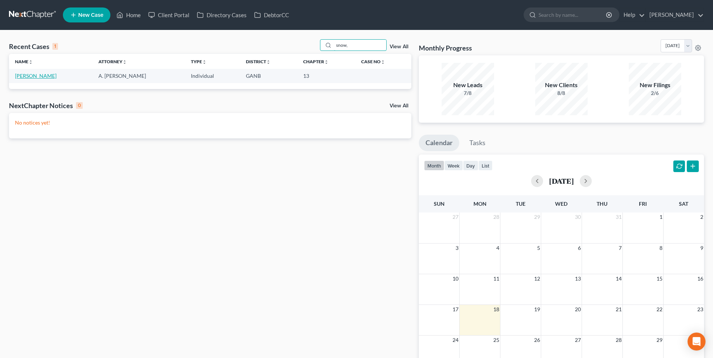
type input "snow,"
click at [24, 78] on link "[PERSON_NAME]" at bounding box center [36, 76] width 42 height 6
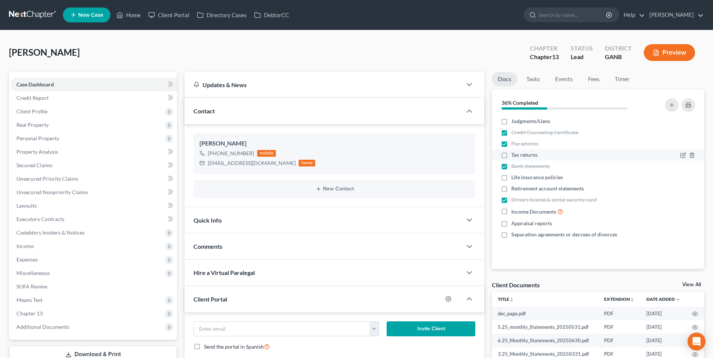
click at [511, 154] on label "Tax returns" at bounding box center [524, 154] width 26 height 7
click at [514, 154] on input "Tax returns" at bounding box center [516, 153] width 5 height 5
checkbox input "true"
click at [511, 189] on label "Retirement account statements" at bounding box center [547, 188] width 73 height 7
click at [514, 189] on input "Retirement account statements" at bounding box center [516, 187] width 5 height 5
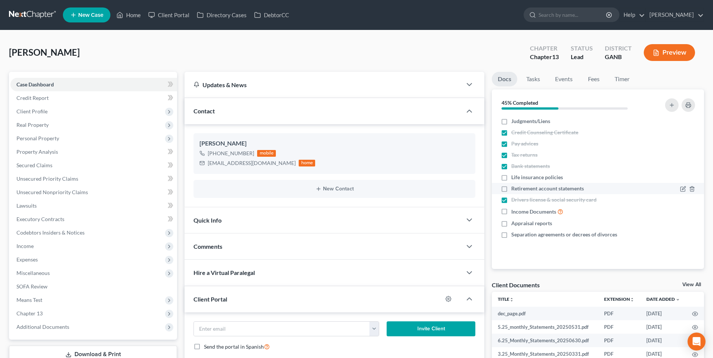
checkbox input "true"
click at [47, 142] on span "Personal Property" at bounding box center [93, 138] width 166 height 13
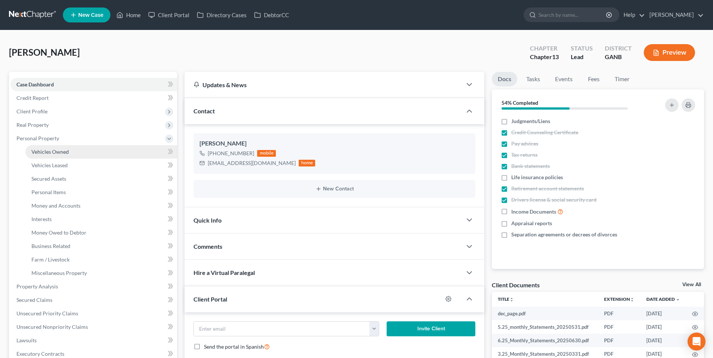
click at [49, 147] on link "Vehicles Owned" at bounding box center [101, 151] width 152 height 13
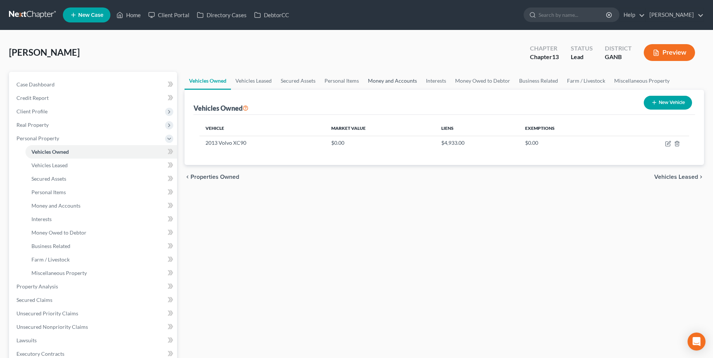
click at [377, 83] on link "Money and Accounts" at bounding box center [392, 81] width 58 height 18
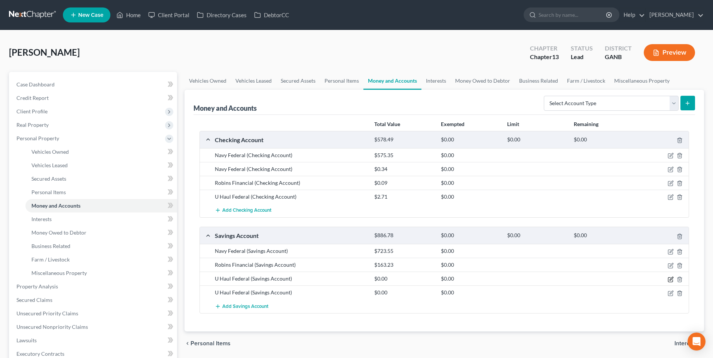
click at [667, 280] on icon "button" at bounding box center [670, 279] width 6 height 6
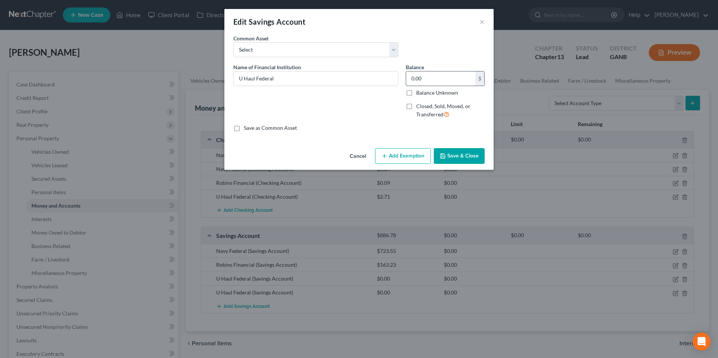
click at [430, 79] on input "0.00" at bounding box center [440, 78] width 69 height 14
type input "25.00"
click at [466, 159] on button "Save & Close" at bounding box center [459, 156] width 51 height 16
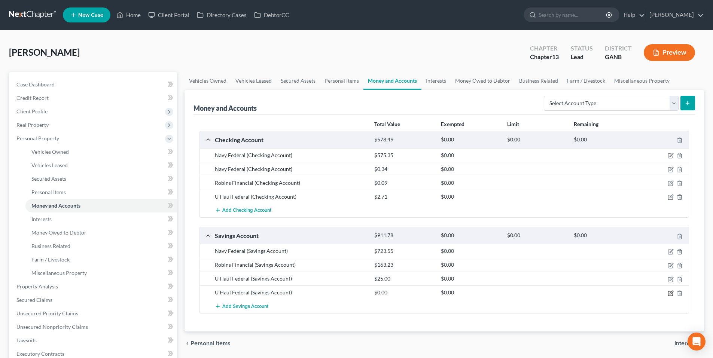
click at [673, 293] on icon "button" at bounding box center [670, 293] width 6 height 6
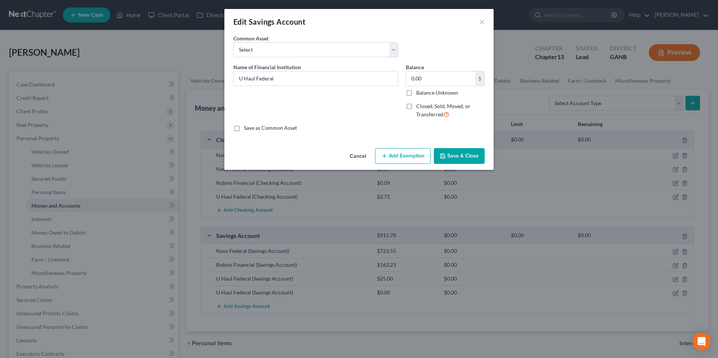
click at [444, 69] on div "Balance 0.00 $ Balance Unknown Balance Undetermined 0.00 $ Balance Unknown" at bounding box center [445, 79] width 79 height 33
click at [443, 76] on input "0.00" at bounding box center [440, 78] width 69 height 14
type input "25.00"
click at [474, 152] on button "Save & Close" at bounding box center [459, 156] width 51 height 16
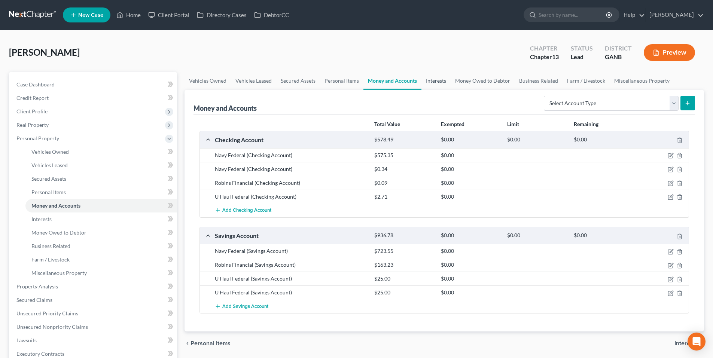
click at [438, 83] on link "Interests" at bounding box center [435, 81] width 29 height 18
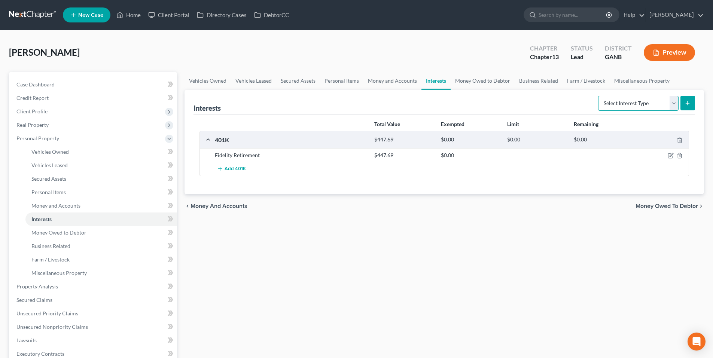
click at [674, 105] on select "Select Interest Type 401K Annuity Bond Education IRA Government Bond Government…" at bounding box center [638, 103] width 80 height 15
click at [387, 86] on link "Money and Accounts" at bounding box center [392, 81] width 58 height 18
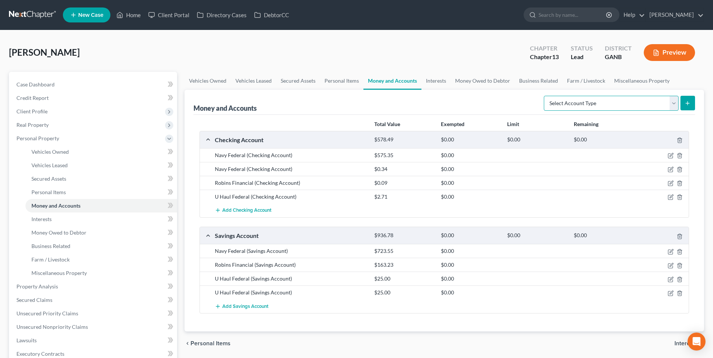
click at [612, 105] on select "Select Account Type Brokerage Cash on Hand Certificates of Deposit Checking Acc…" at bounding box center [611, 103] width 135 height 15
select select "other"
click at [545, 96] on select "Select Account Type Brokerage Cash on Hand Certificates of Deposit Checking Acc…" at bounding box center [611, 103] width 135 height 15
click at [688, 102] on icon "submit" at bounding box center [687, 103] width 6 height 6
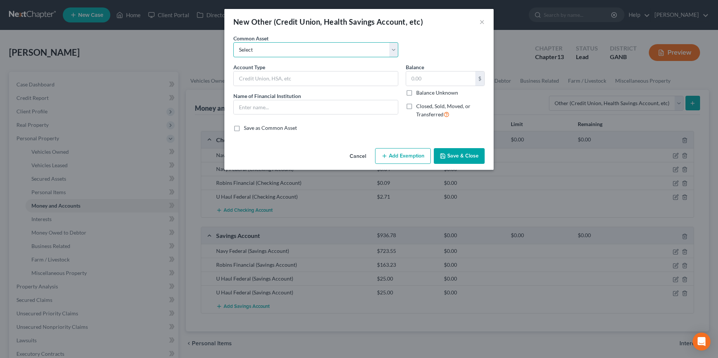
click at [369, 51] on select "Select Federal Credit Union Federal Credit Union" at bounding box center [315, 49] width 165 height 15
click at [377, 30] on div "New Other (Credit Union, Health Savings Account, etc) ×" at bounding box center [358, 21] width 269 height 25
click at [318, 77] on input "text" at bounding box center [316, 78] width 164 height 14
type input "HSA"
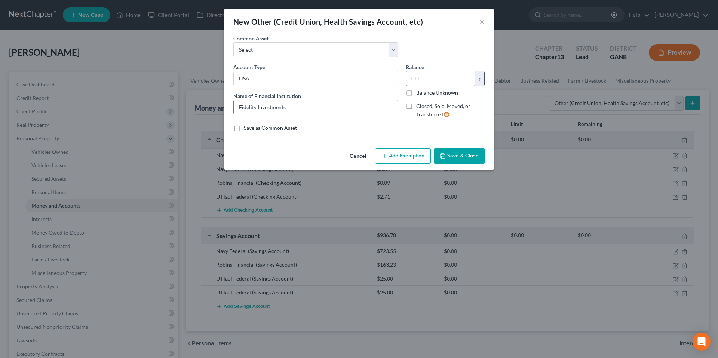
type input "Fidelity Investments"
click at [437, 80] on input "text" at bounding box center [440, 78] width 69 height 14
type input "121.13"
click at [452, 155] on button "Save & Close" at bounding box center [459, 156] width 51 height 16
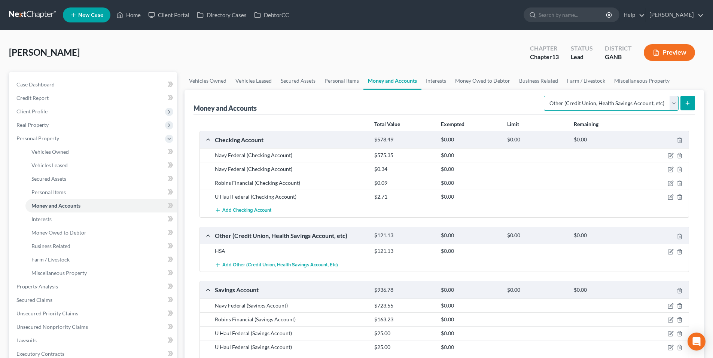
click at [671, 103] on select "Select Account Type Brokerage Cash on Hand Certificates of Deposit Checking Acc…" at bounding box center [611, 103] width 135 height 15
click at [434, 80] on link "Interests" at bounding box center [435, 81] width 29 height 18
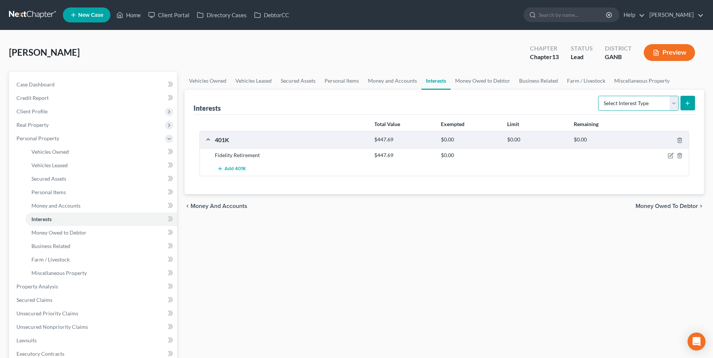
click at [654, 98] on select "Select Interest Type 401K Annuity Bond Education IRA Government Bond Government…" at bounding box center [638, 103] width 80 height 15
click at [571, 101] on div "Interests Select Interest Type 401K Annuity Bond Education IRA Government Bond …" at bounding box center [443, 102] width 501 height 25
click at [671, 156] on icon "button" at bounding box center [670, 154] width 3 height 3
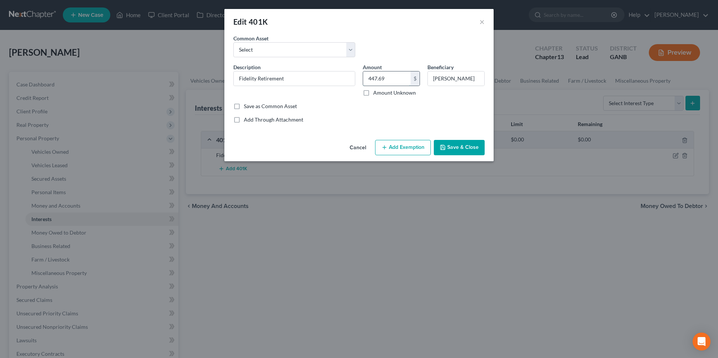
click at [394, 81] on input "447.69" at bounding box center [387, 78] width 48 height 14
click at [394, 80] on input "447.69" at bounding box center [387, 78] width 48 height 14
type input "486.60"
click at [458, 144] on button "Save & Close" at bounding box center [459, 148] width 51 height 16
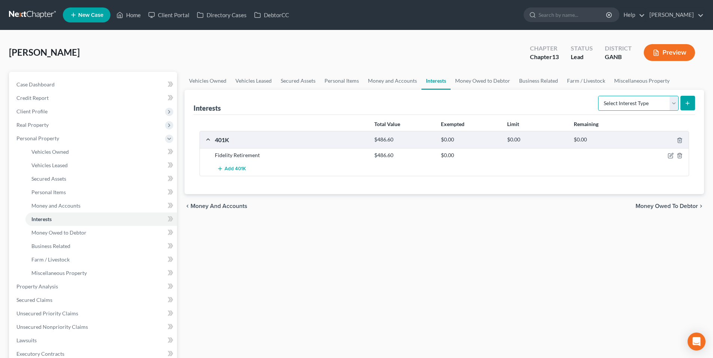
click at [612, 102] on select "Select Interest Type 401K Annuity Bond Education IRA Government Bond Government…" at bounding box center [638, 103] width 80 height 15
select select "stock"
click at [599, 96] on select "Select Interest Type 401K Annuity Bond Education IRA Government Bond Government…" at bounding box center [638, 103] width 80 height 15
click at [690, 102] on icon "submit" at bounding box center [687, 103] width 6 height 6
drag, startPoint x: 686, startPoint y: 102, endPoint x: 680, endPoint y: 98, distance: 7.3
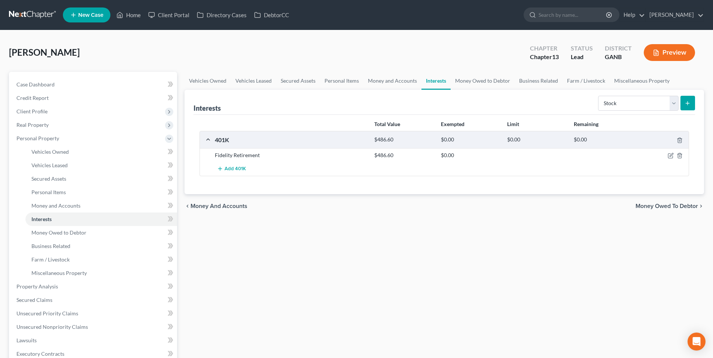
click at [686, 102] on icon "submit" at bounding box center [687, 103] width 6 height 6
click at [670, 102] on select "Select Interest Type 401K Annuity Bond Education IRA Government Bond Government…" at bounding box center [638, 103] width 80 height 15
select select "stock"
click at [599, 96] on select "Select Interest Type 401K Annuity Bond Education IRA Government Bond Government…" at bounding box center [638, 103] width 80 height 15
click at [686, 102] on icon "submit" at bounding box center [687, 103] width 6 height 6
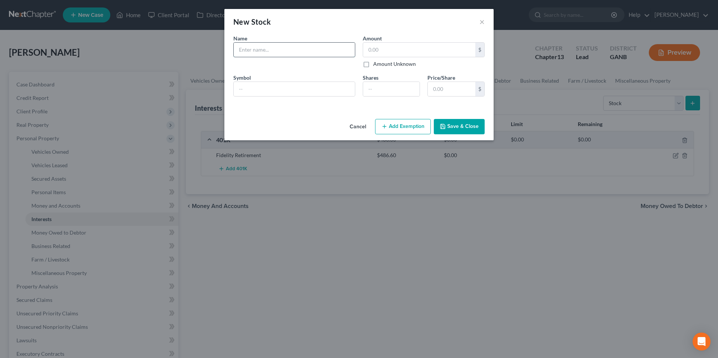
click at [340, 52] on input "text" at bounding box center [294, 50] width 121 height 14
type input "U-Haul Holding Company Employee Stock"
click at [439, 52] on input "text" at bounding box center [419, 50] width 112 height 14
type input "7,693.62"
click at [447, 128] on button "Save & Close" at bounding box center [459, 127] width 51 height 16
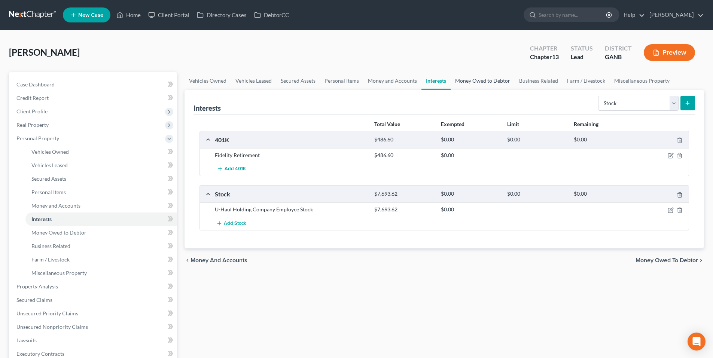
click at [472, 81] on link "Money Owed to Debtor" at bounding box center [482, 81] width 64 height 18
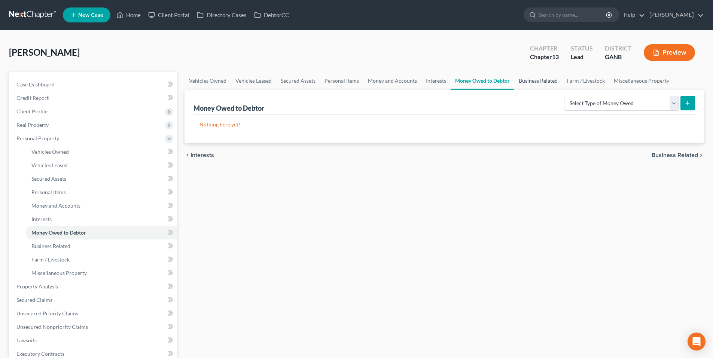
click at [529, 82] on link "Business Related" at bounding box center [538, 81] width 48 height 18
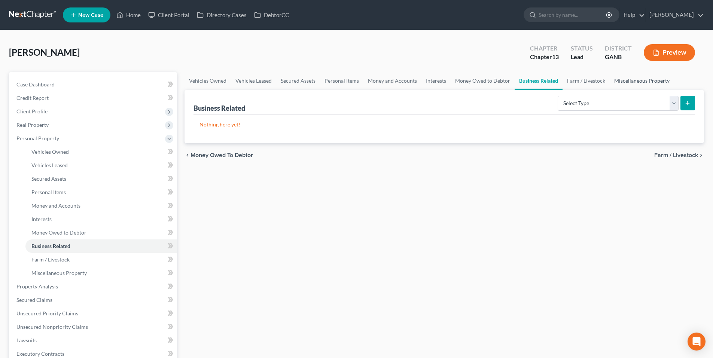
click at [636, 79] on link "Miscellaneous Property" at bounding box center [641, 81] width 64 height 18
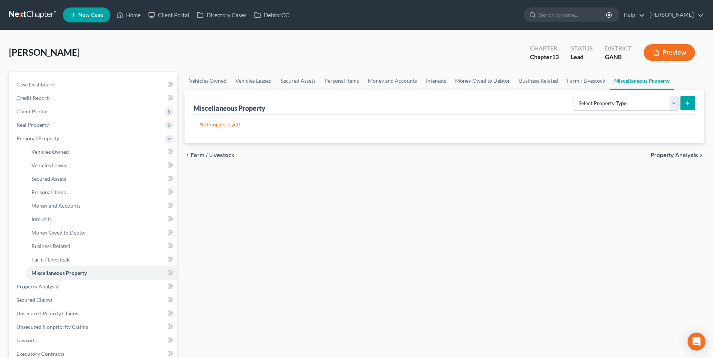
click at [679, 152] on span "Property Analysis" at bounding box center [674, 155] width 48 height 6
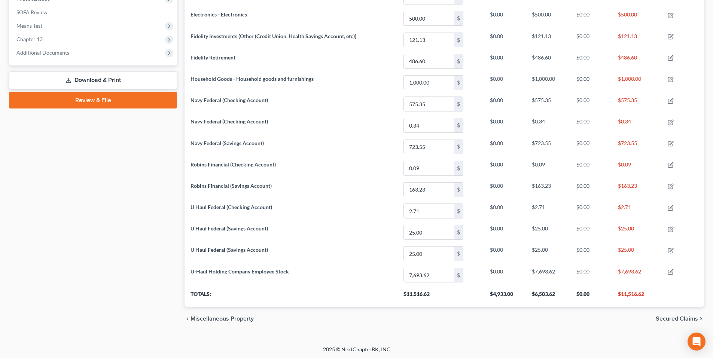
scroll to position [275, 0]
click at [689, 320] on span "Secured Claims" at bounding box center [676, 318] width 42 height 6
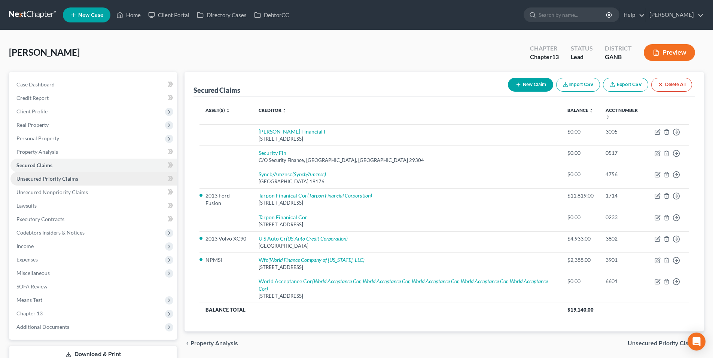
click at [92, 183] on link "Unsecured Priority Claims" at bounding box center [93, 178] width 166 height 13
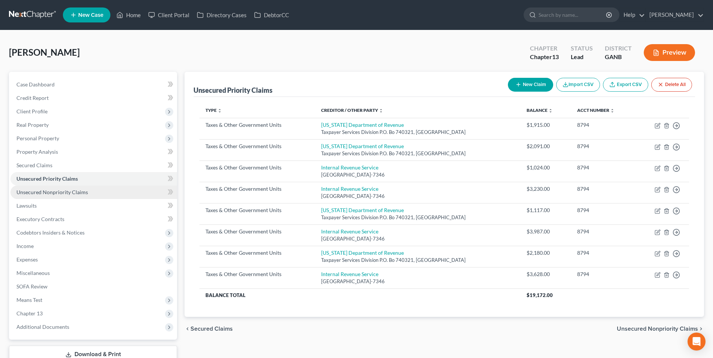
click at [91, 191] on link "Unsecured Nonpriority Claims" at bounding box center [93, 192] width 166 height 13
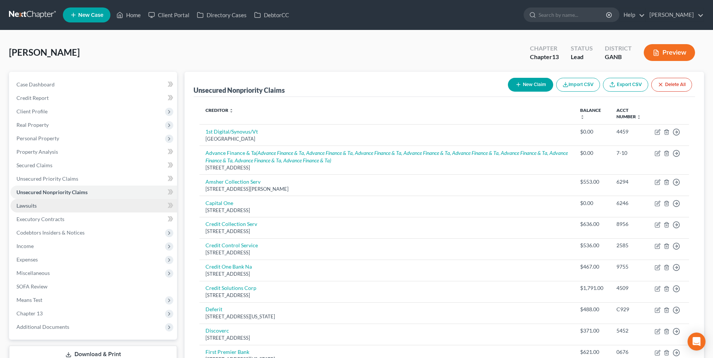
click at [88, 205] on link "Lawsuits" at bounding box center [93, 205] width 166 height 13
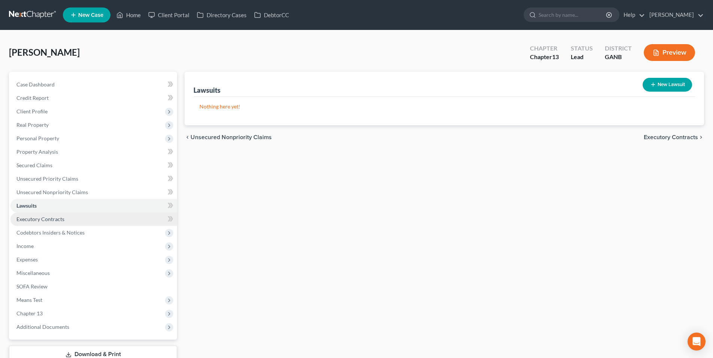
click at [88, 214] on link "Executory Contracts" at bounding box center [93, 219] width 166 height 13
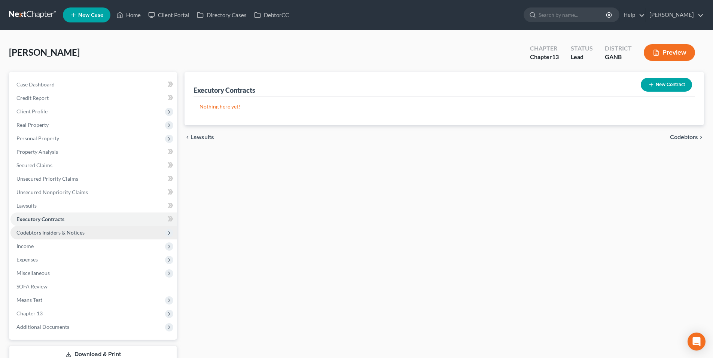
click at [88, 227] on span "Codebtors Insiders & Notices" at bounding box center [93, 232] width 166 height 13
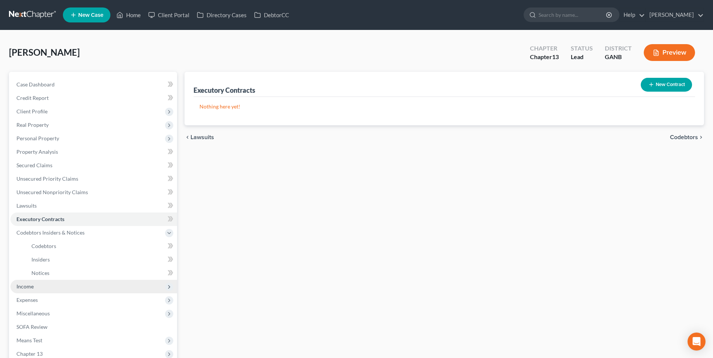
click at [58, 283] on span "Income" at bounding box center [93, 286] width 166 height 13
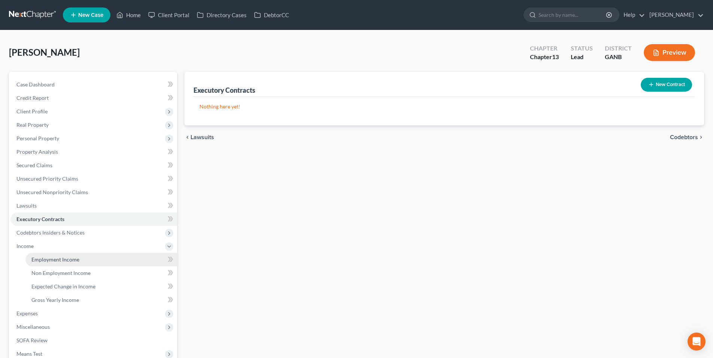
click at [58, 262] on span "Employment Income" at bounding box center [55, 259] width 48 height 6
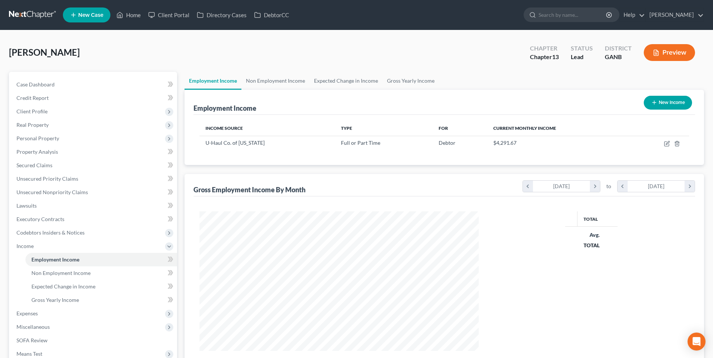
scroll to position [140, 294]
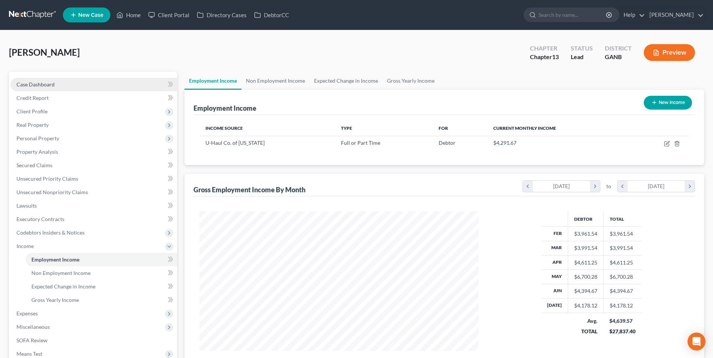
click at [82, 90] on link "Case Dashboard" at bounding box center [93, 84] width 166 height 13
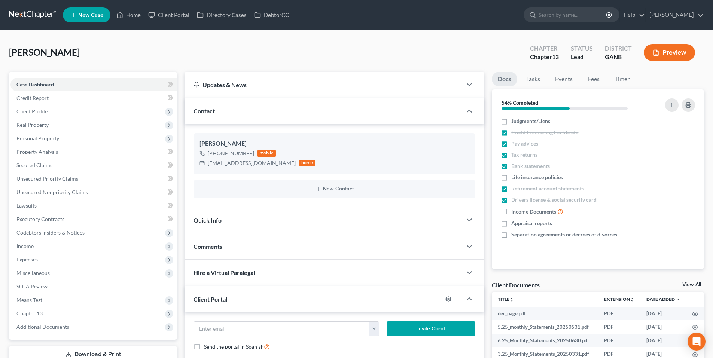
click at [37, 16] on link at bounding box center [33, 14] width 48 height 13
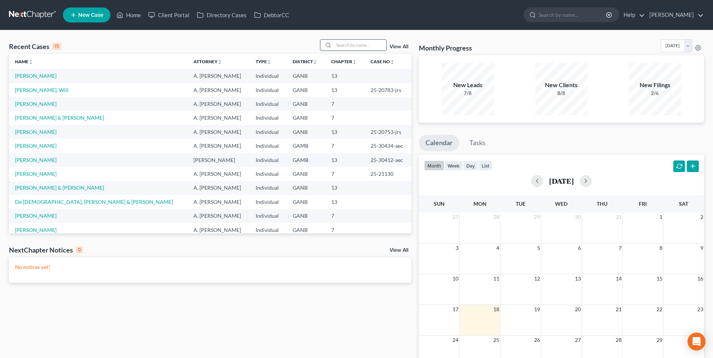
click at [357, 43] on input "search" at bounding box center [360, 45] width 52 height 11
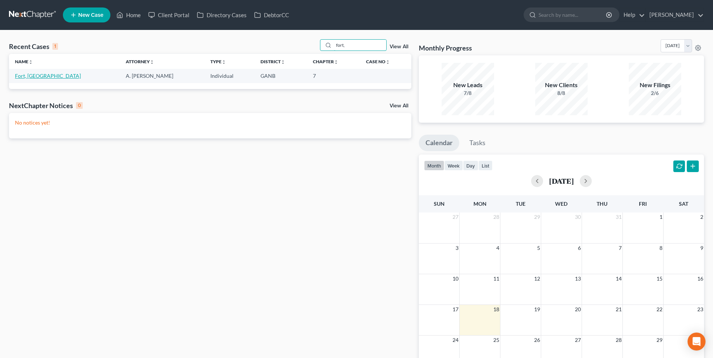
type input "fort,"
click at [33, 77] on link "Fort, [GEOGRAPHIC_DATA]" at bounding box center [48, 76] width 66 height 6
